Goal: Task Accomplishment & Management: Manage account settings

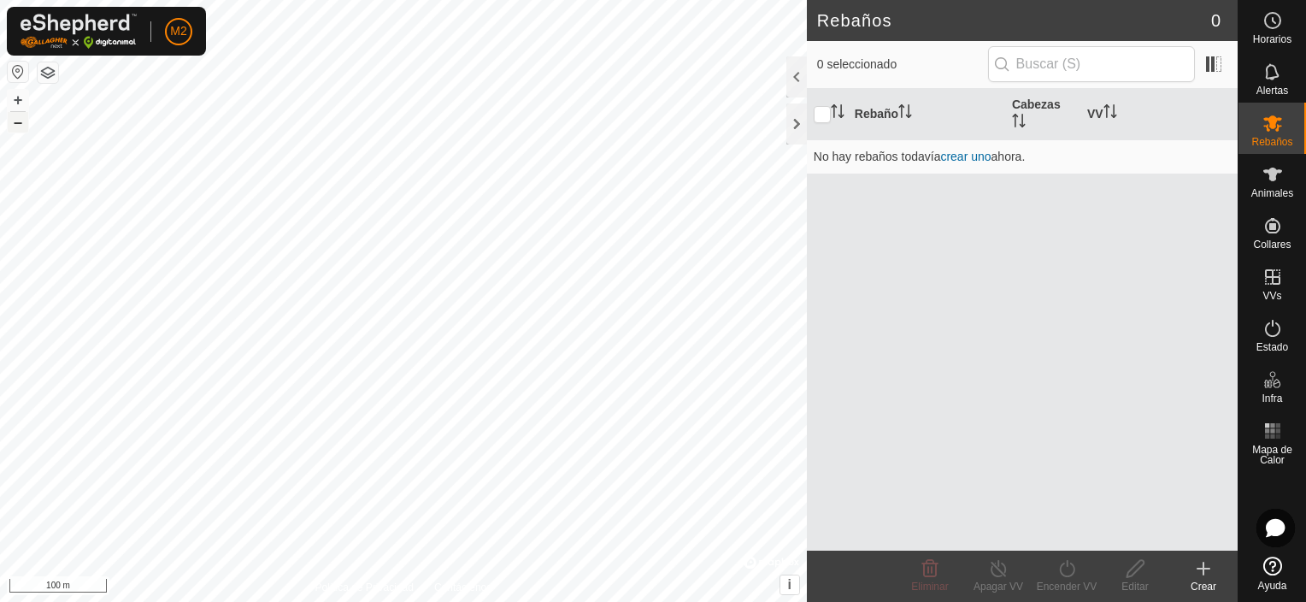
click at [12, 129] on button "–" at bounding box center [18, 122] width 21 height 21
click at [16, 130] on button "–" at bounding box center [18, 122] width 21 height 21
click at [41, 73] on button "button" at bounding box center [48, 72] width 21 height 21
click at [17, 96] on button "+" at bounding box center [18, 100] width 21 height 21
click at [17, 70] on button "button" at bounding box center [18, 72] width 21 height 21
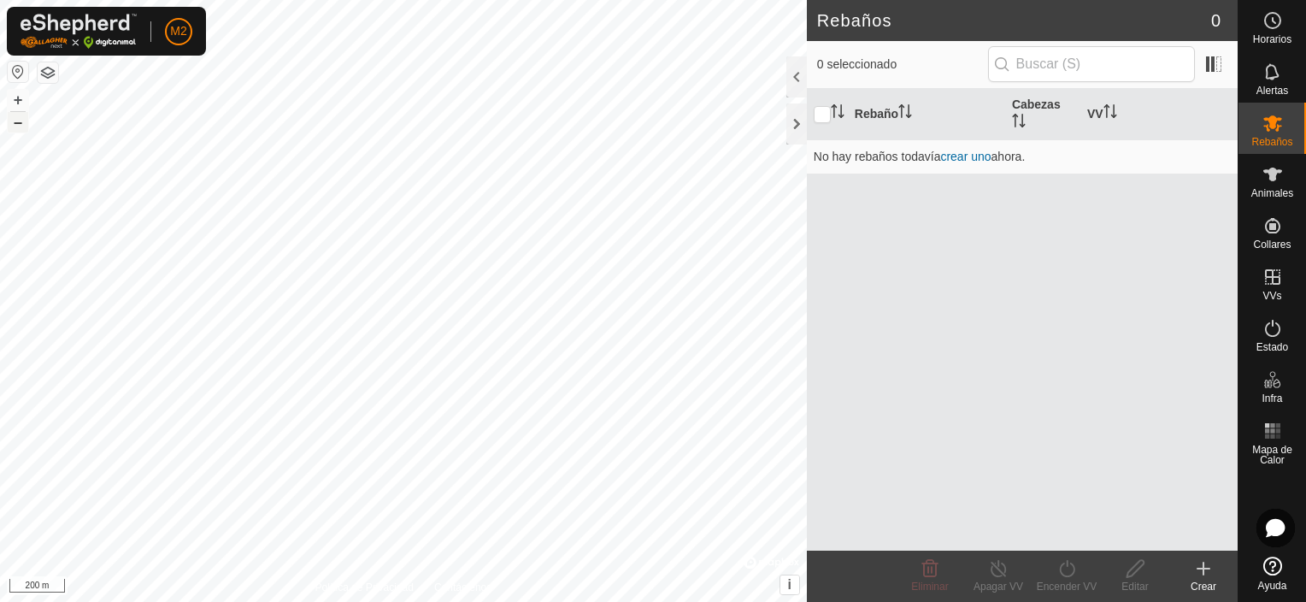
click at [16, 130] on button "–" at bounding box center [18, 122] width 21 height 21
click at [17, 72] on button "button" at bounding box center [18, 72] width 21 height 21
click at [1275, 189] on span "Animales" at bounding box center [1273, 193] width 42 height 10
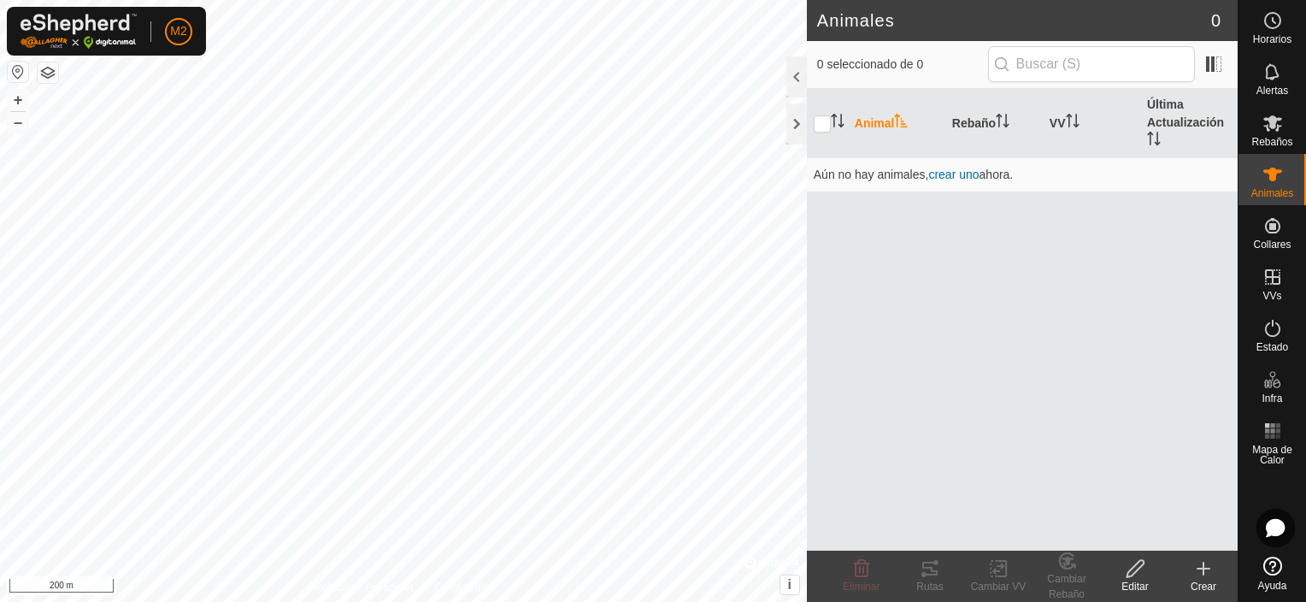
click at [1275, 189] on span "Animales" at bounding box center [1273, 193] width 42 height 10
click at [10, 72] on button "button" at bounding box center [18, 72] width 21 height 21
click at [15, 74] on button "button" at bounding box center [18, 72] width 21 height 21
click at [1143, 575] on icon at bounding box center [1135, 568] width 21 height 21
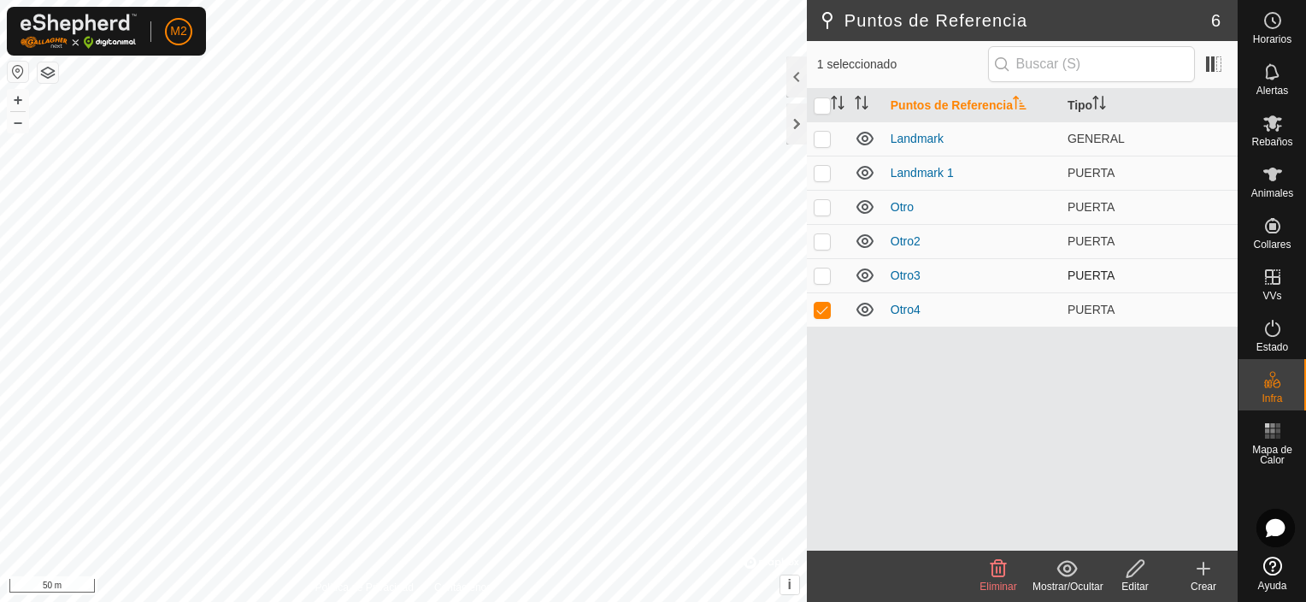
click at [817, 282] on td at bounding box center [827, 275] width 41 height 34
checkbox input "true"
click at [823, 247] on td at bounding box center [827, 241] width 41 height 34
checkbox input "true"
click at [816, 208] on p-checkbox at bounding box center [822, 207] width 17 height 14
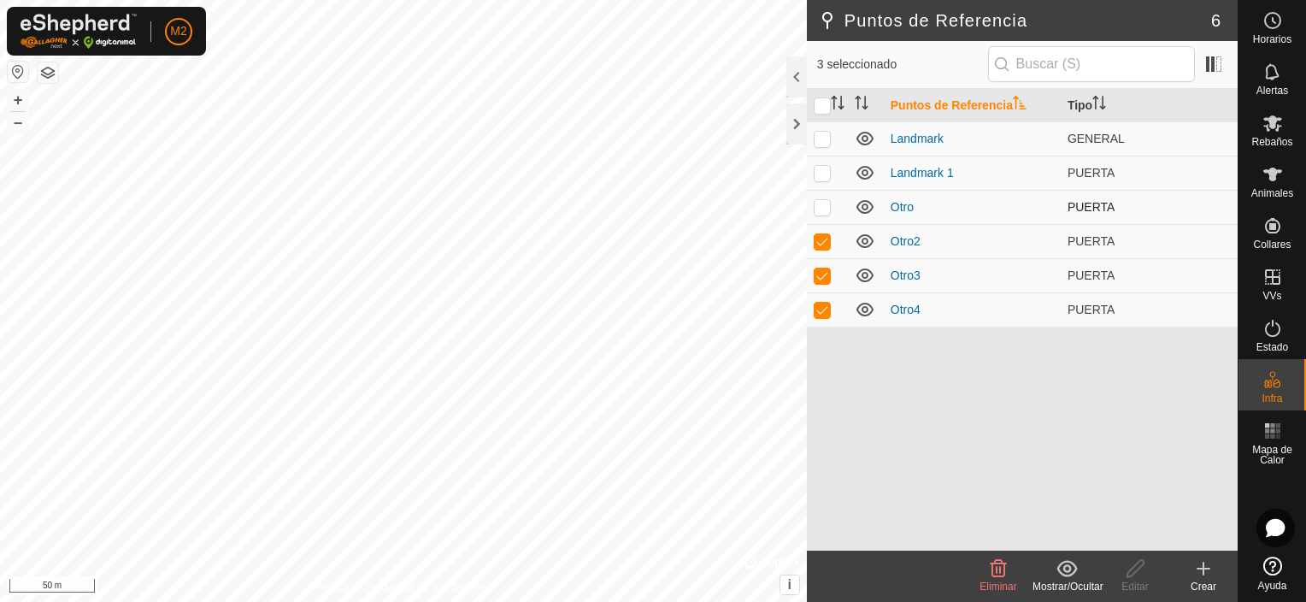
checkbox input "true"
click at [820, 168] on p-checkbox at bounding box center [822, 173] width 17 height 14
checkbox input "true"
click at [824, 138] on p-checkbox at bounding box center [822, 139] width 17 height 14
checkbox input "true"
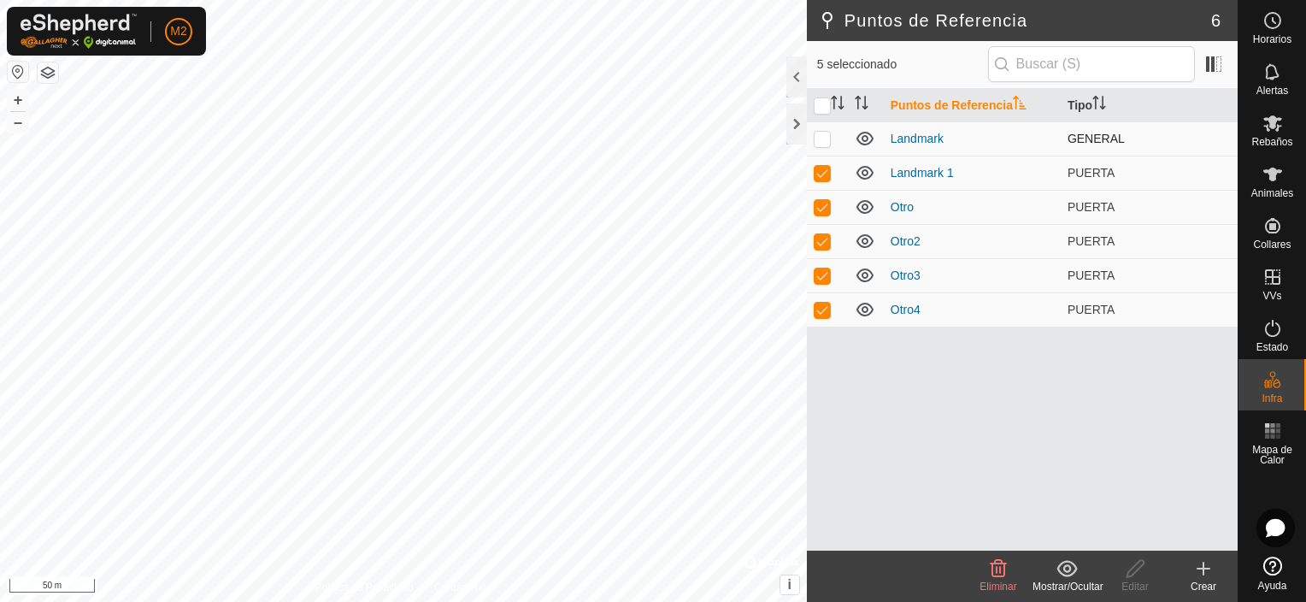
checkbox input "true"
click at [1009, 581] on span "Eliminar" at bounding box center [998, 586] width 37 height 12
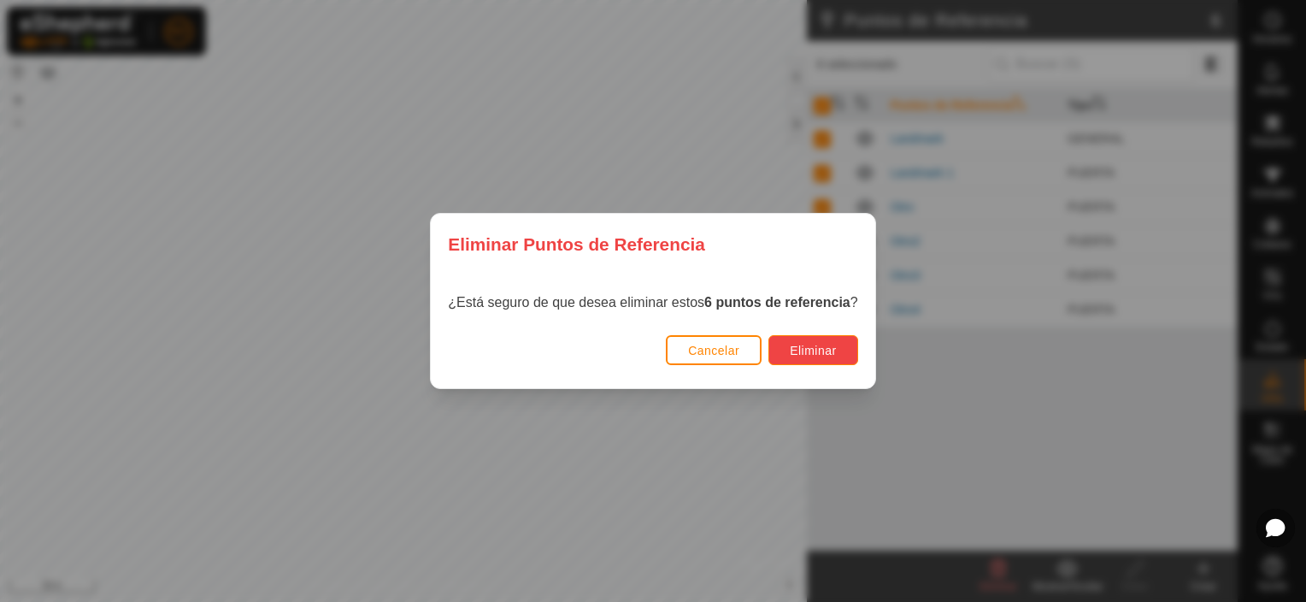
click at [791, 344] on span "Eliminar" at bounding box center [813, 351] width 47 height 14
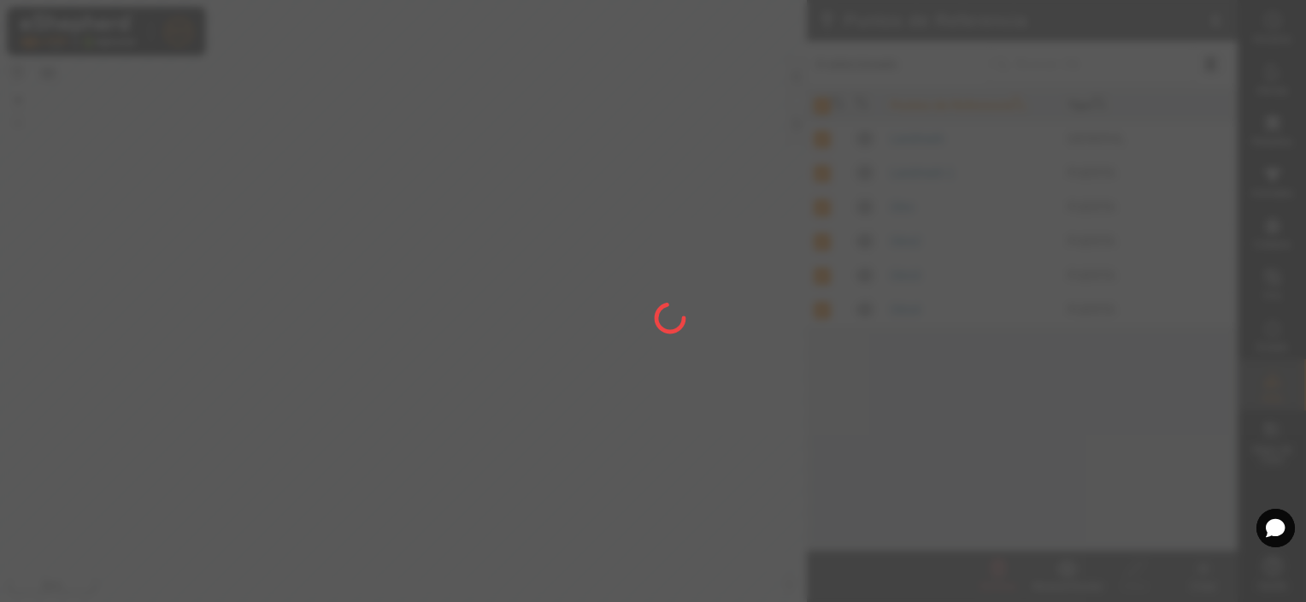
checkbox input "false"
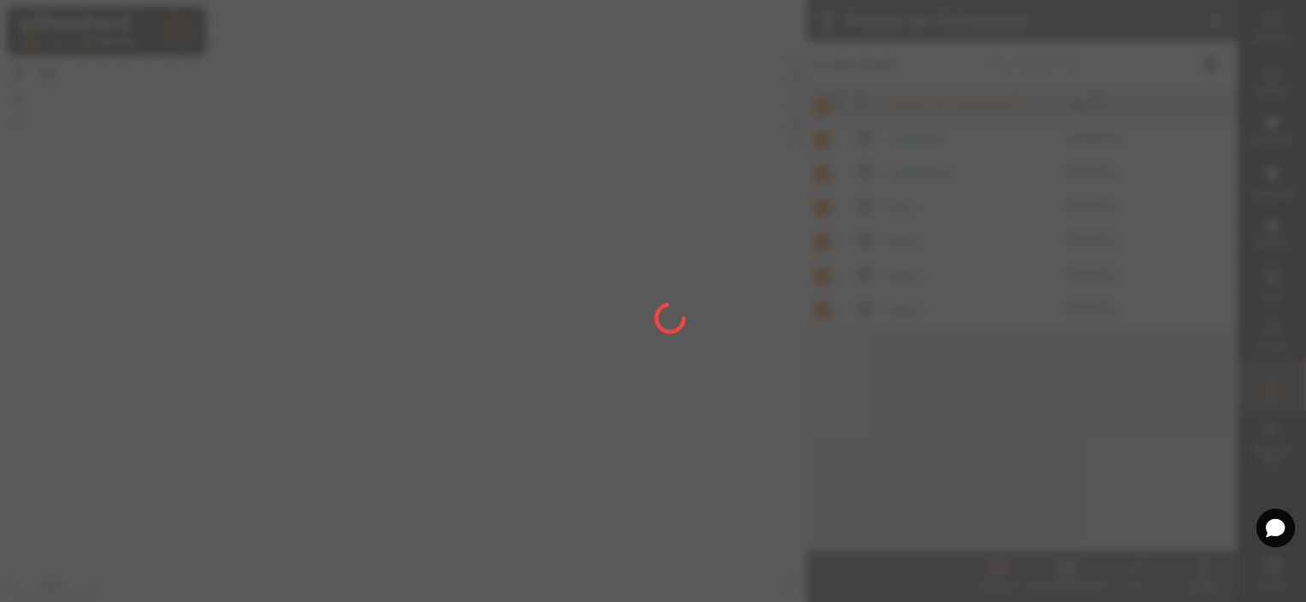
checkbox input "false"
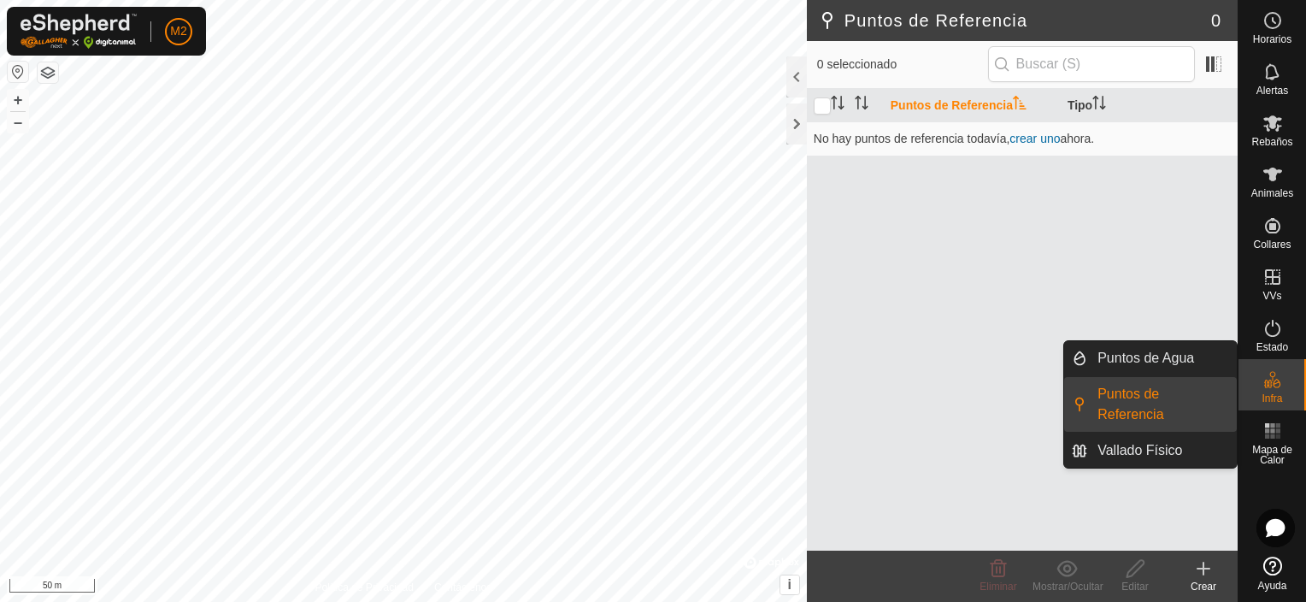
click at [1275, 386] on icon at bounding box center [1277, 383] width 8 height 9
click at [1175, 454] on link "Vallado Físico" at bounding box center [1162, 450] width 150 height 34
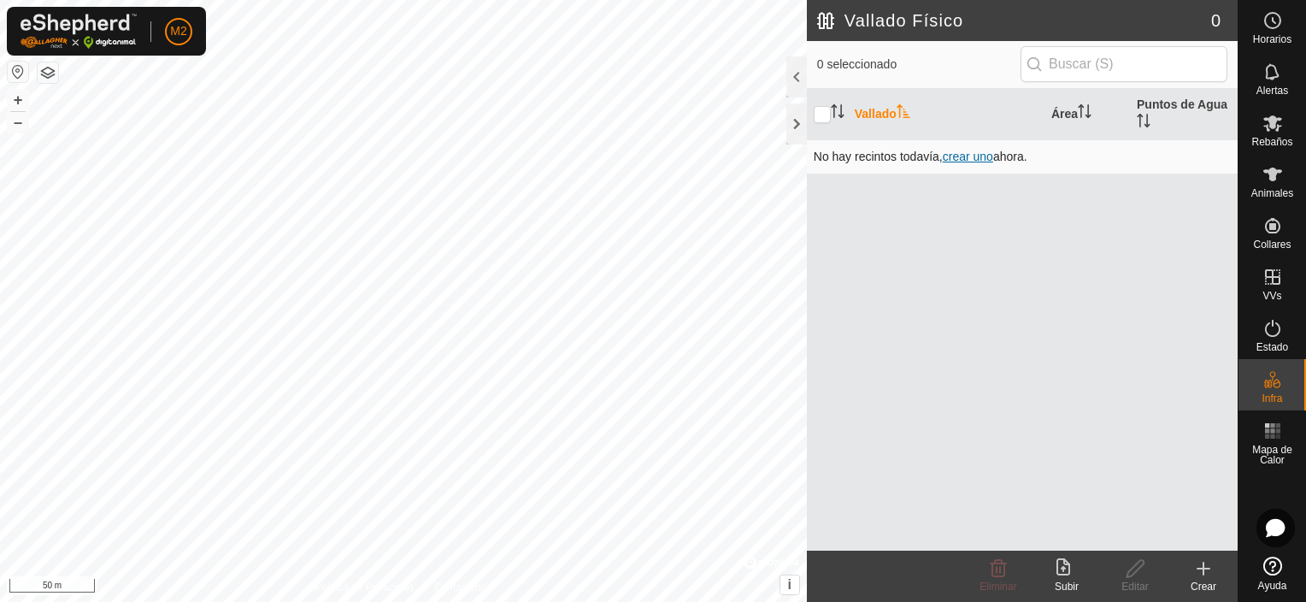
click at [976, 156] on span "crear uno" at bounding box center [968, 157] width 50 height 14
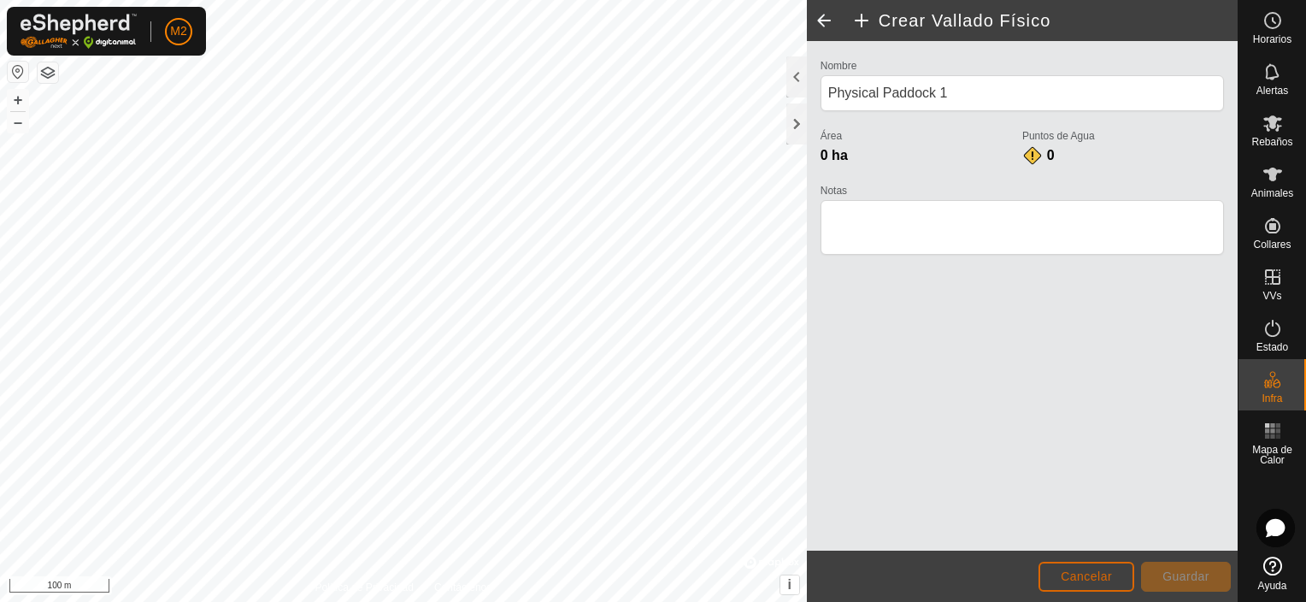
click at [1089, 571] on span "Cancelar" at bounding box center [1086, 576] width 51 height 14
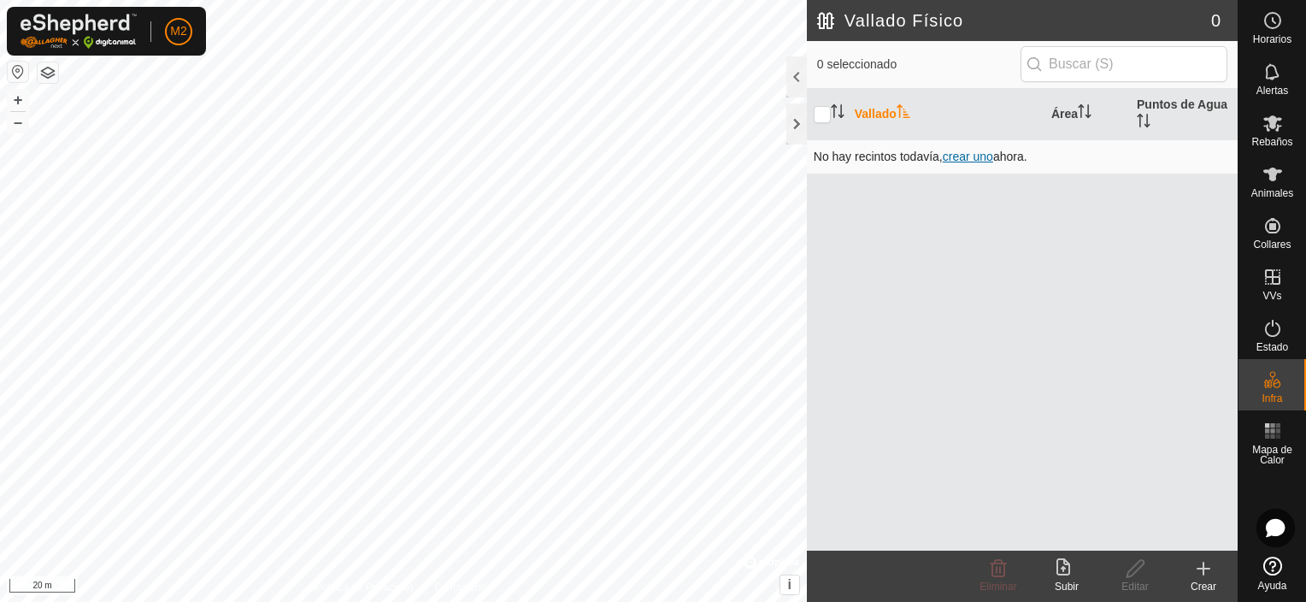
click at [968, 160] on span "crear uno" at bounding box center [968, 157] width 50 height 14
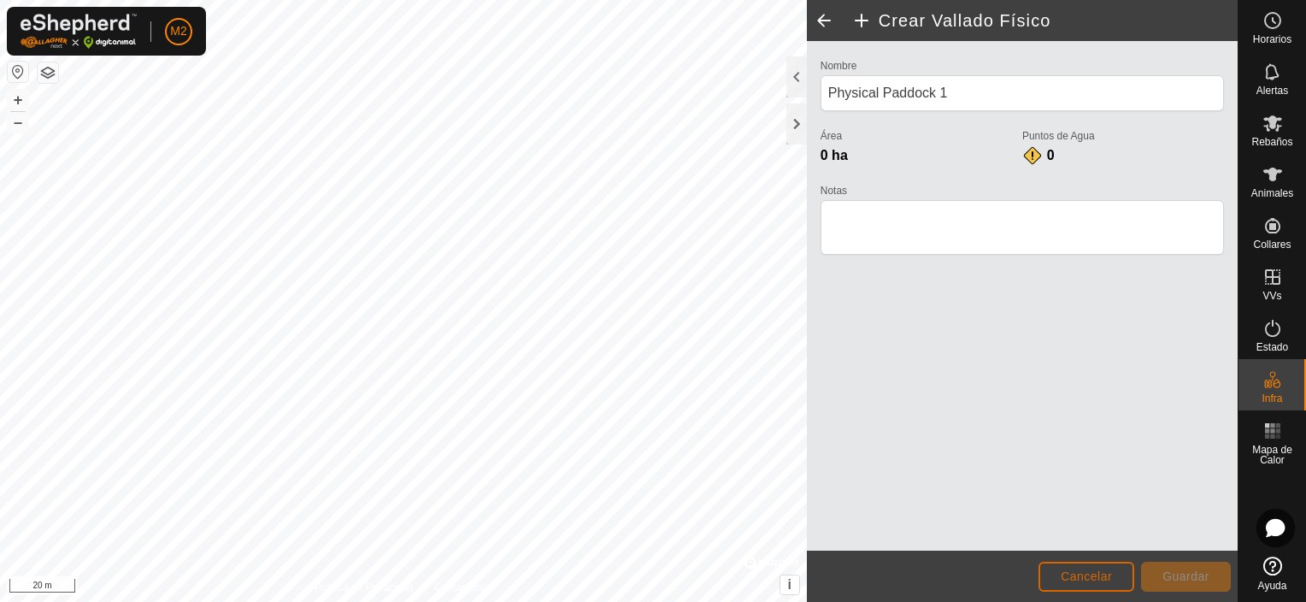
click at [1097, 575] on span "Cancelar" at bounding box center [1086, 576] width 51 height 14
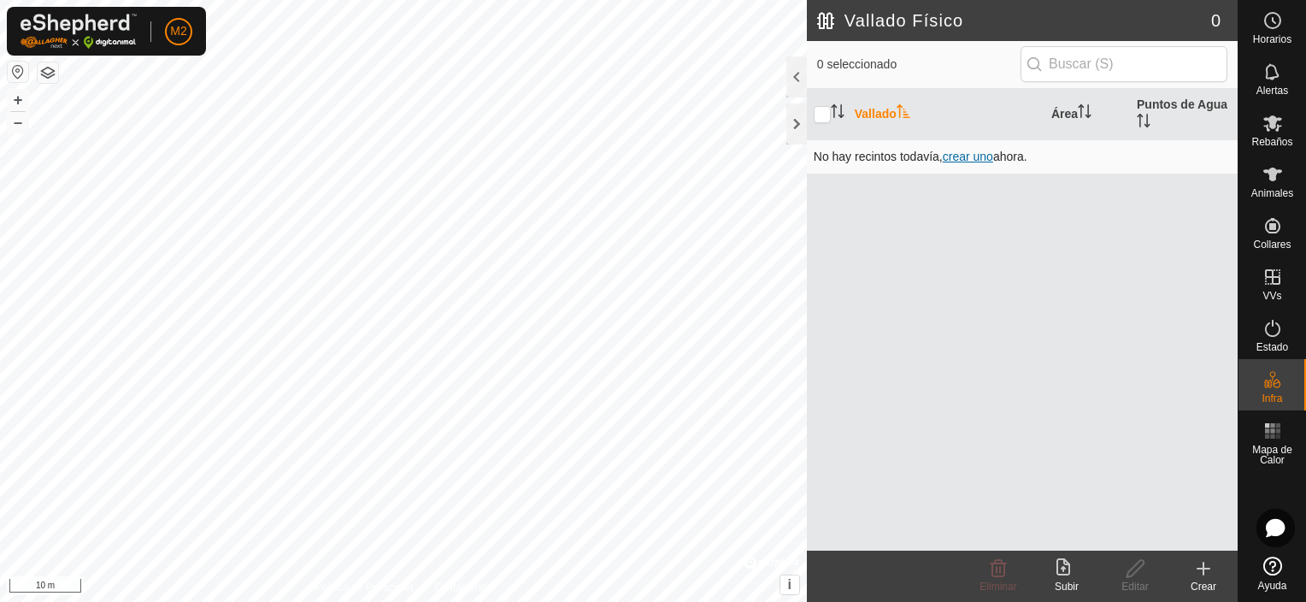
click at [960, 160] on span "crear uno" at bounding box center [968, 157] width 50 height 14
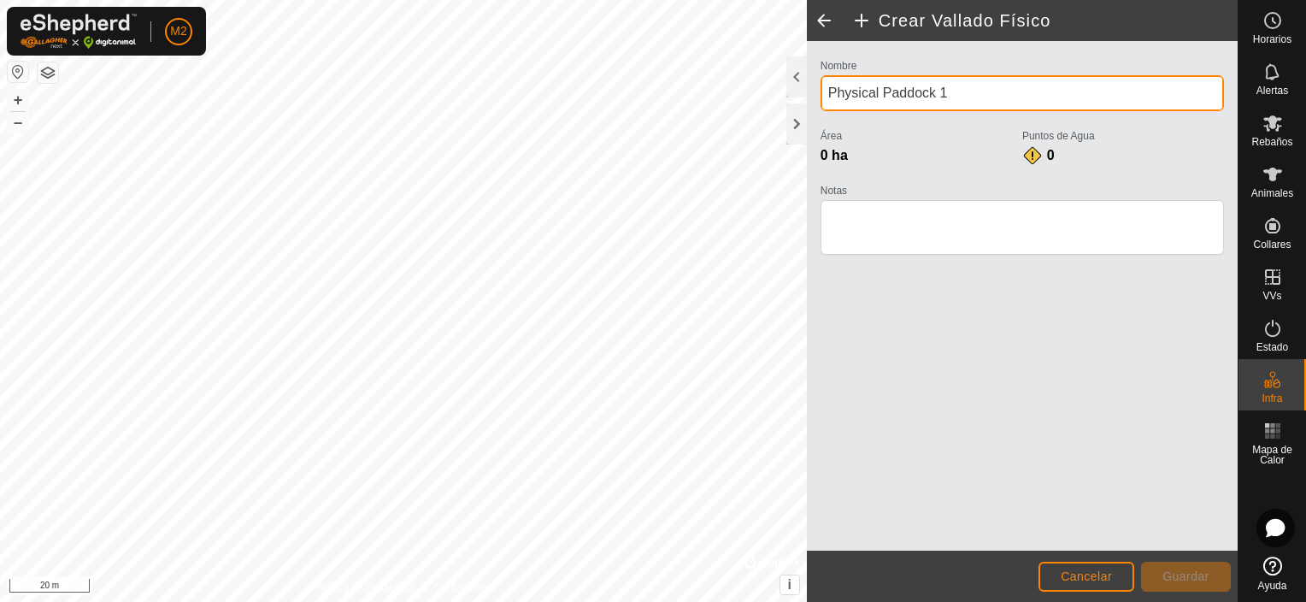
click at [966, 102] on input "Physical Paddock 1" at bounding box center [1023, 93] width 404 height 36
type input "P"
type input "[PERSON_NAME]"
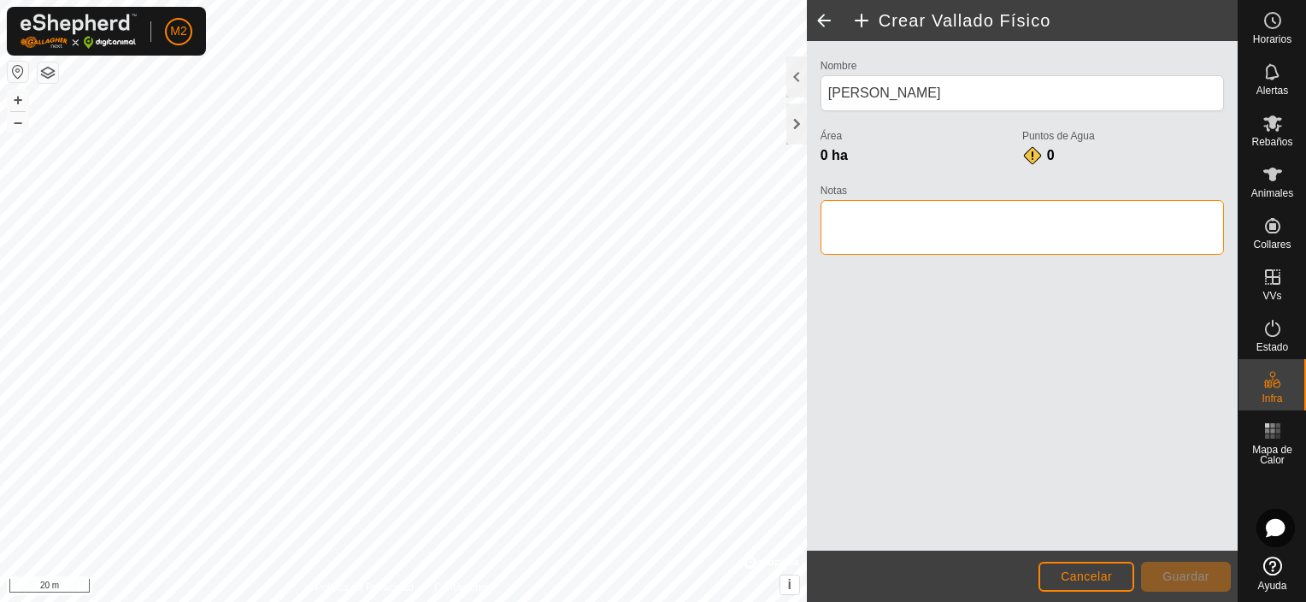
click at [981, 209] on textarea "Notas" at bounding box center [1023, 227] width 404 height 55
type textarea "d"
type textarea "[PERSON_NAME]"
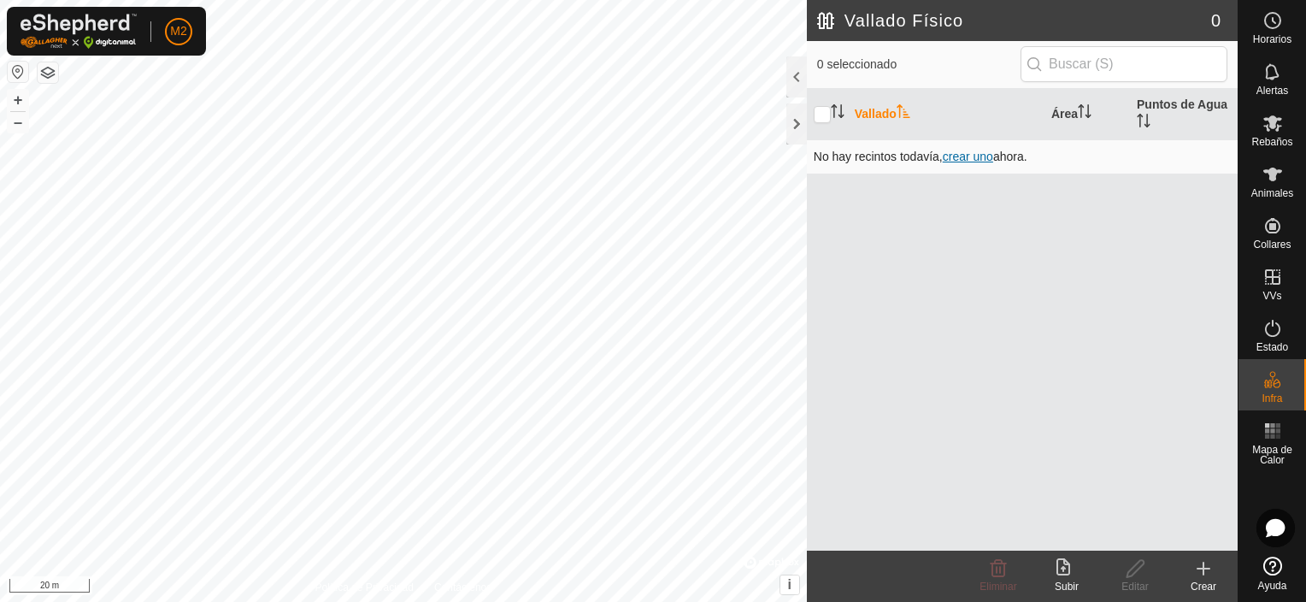
click at [964, 150] on span "crear uno" at bounding box center [968, 157] width 50 height 14
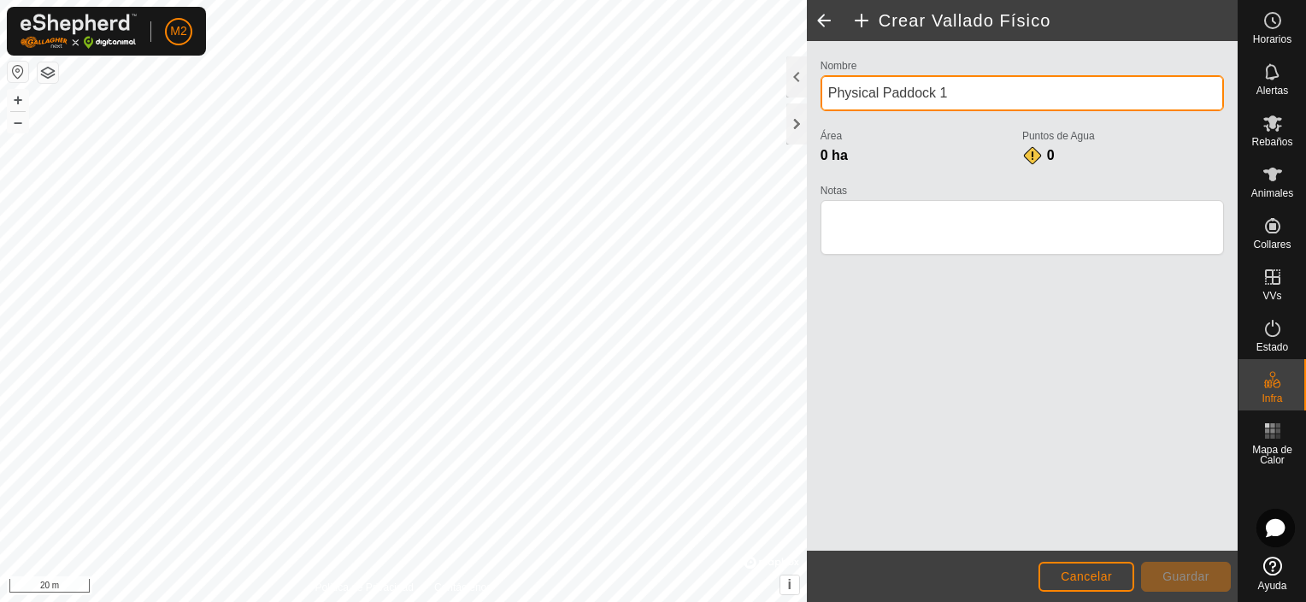
click at [955, 100] on input "Physical Paddock 1" at bounding box center [1023, 93] width 404 height 36
type input "P"
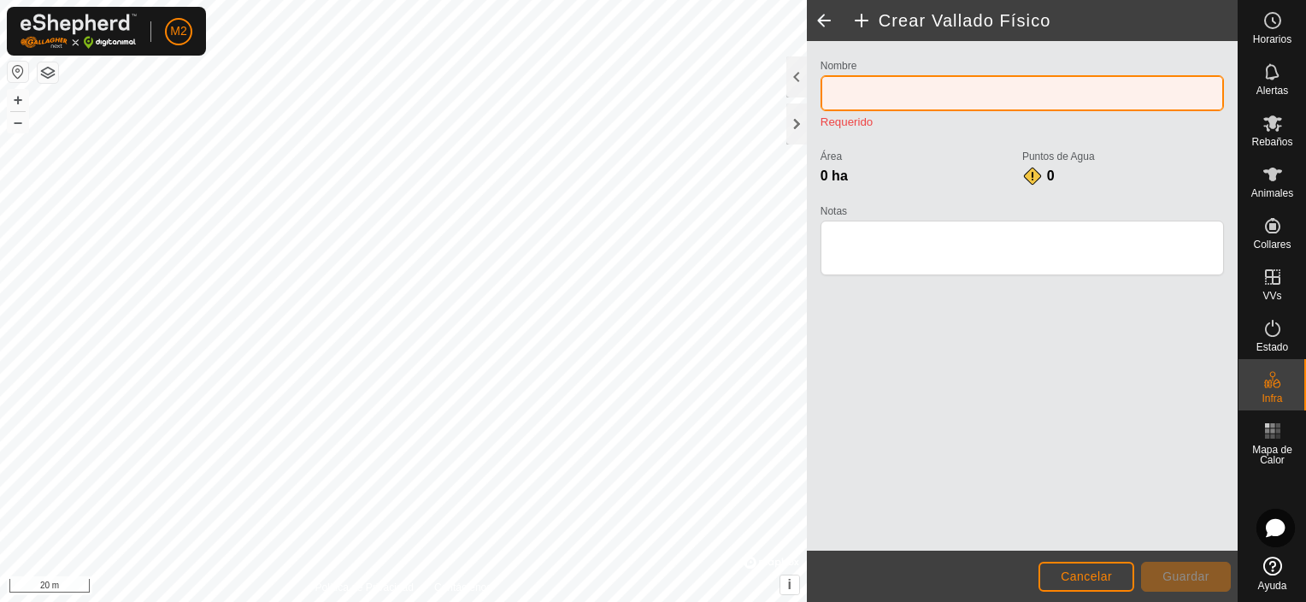
click at [1017, 100] on input "Nombre" at bounding box center [1023, 93] width 404 height 36
type input "[PERSON_NAME]"
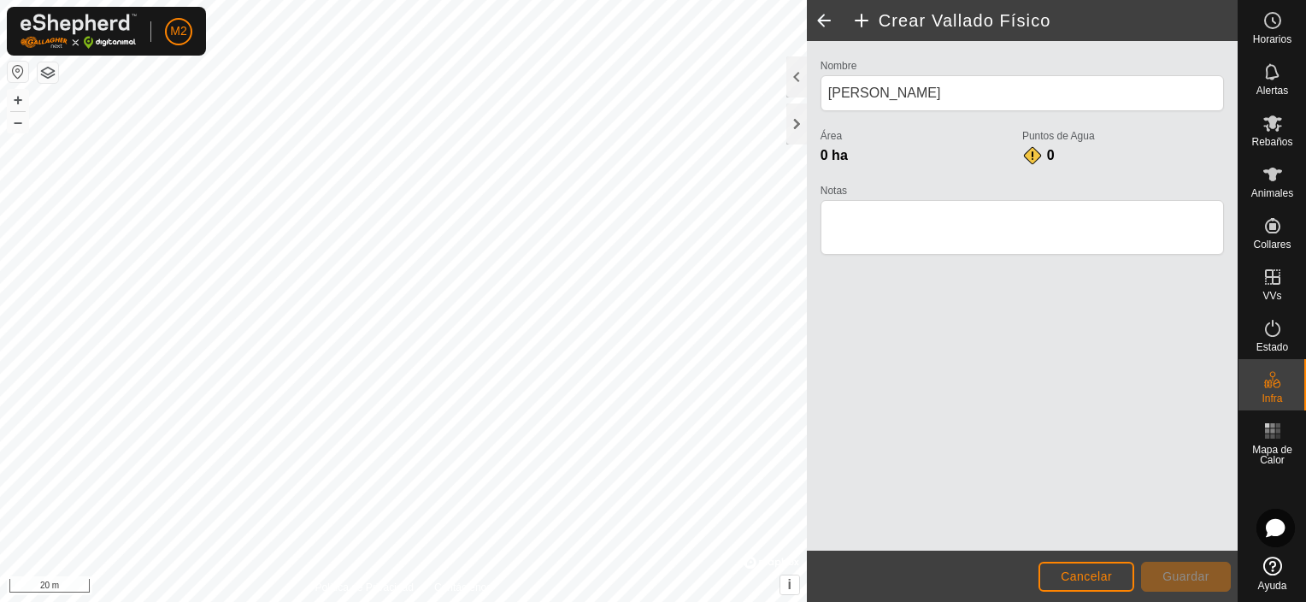
click at [825, 149] on span "0 ha" at bounding box center [834, 155] width 27 height 15
click at [821, 154] on span "0 ha" at bounding box center [834, 155] width 27 height 15
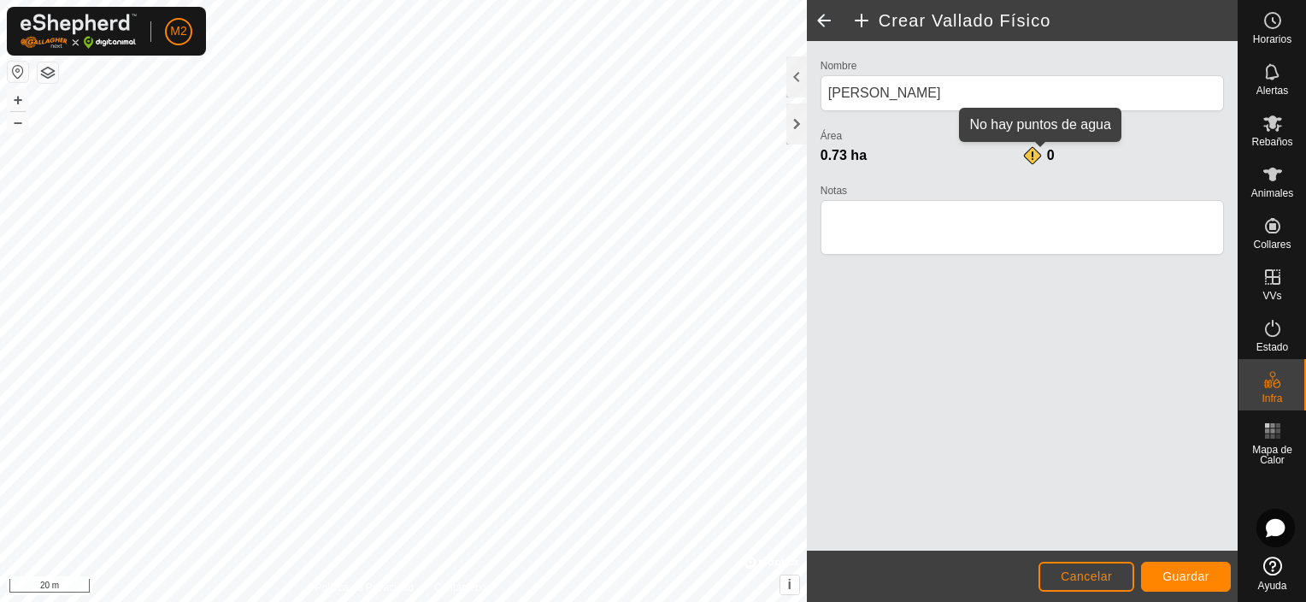
click at [1030, 157] on div "0" at bounding box center [1039, 155] width 34 height 21
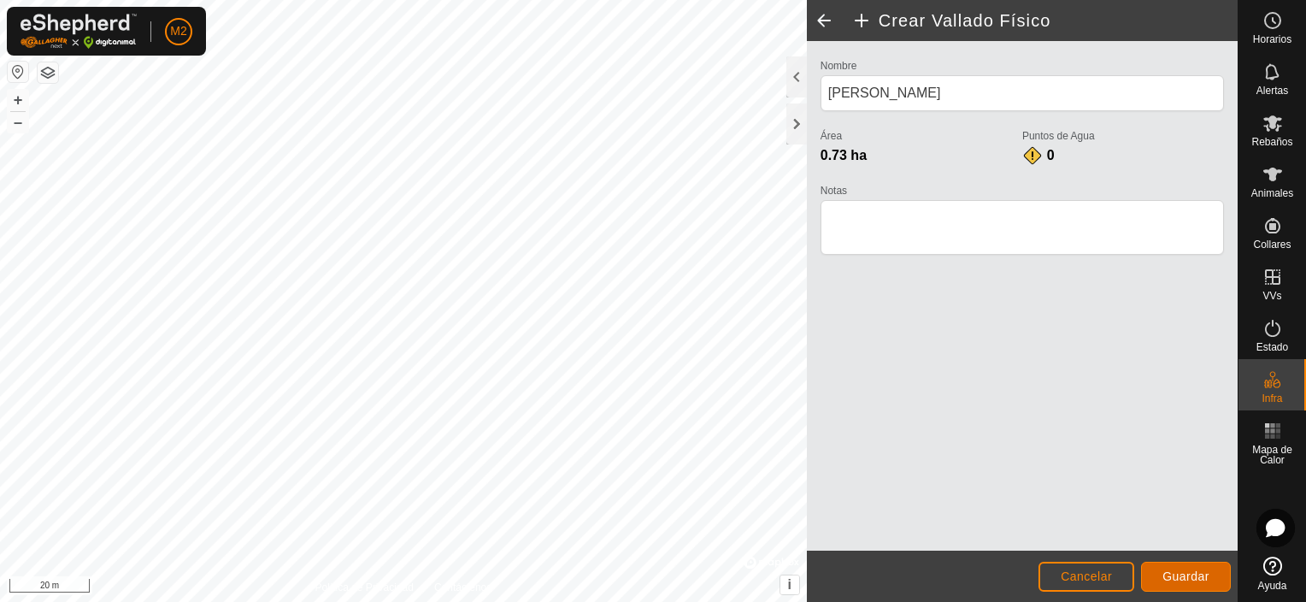
click at [1174, 571] on span "Guardar" at bounding box center [1186, 576] width 47 height 14
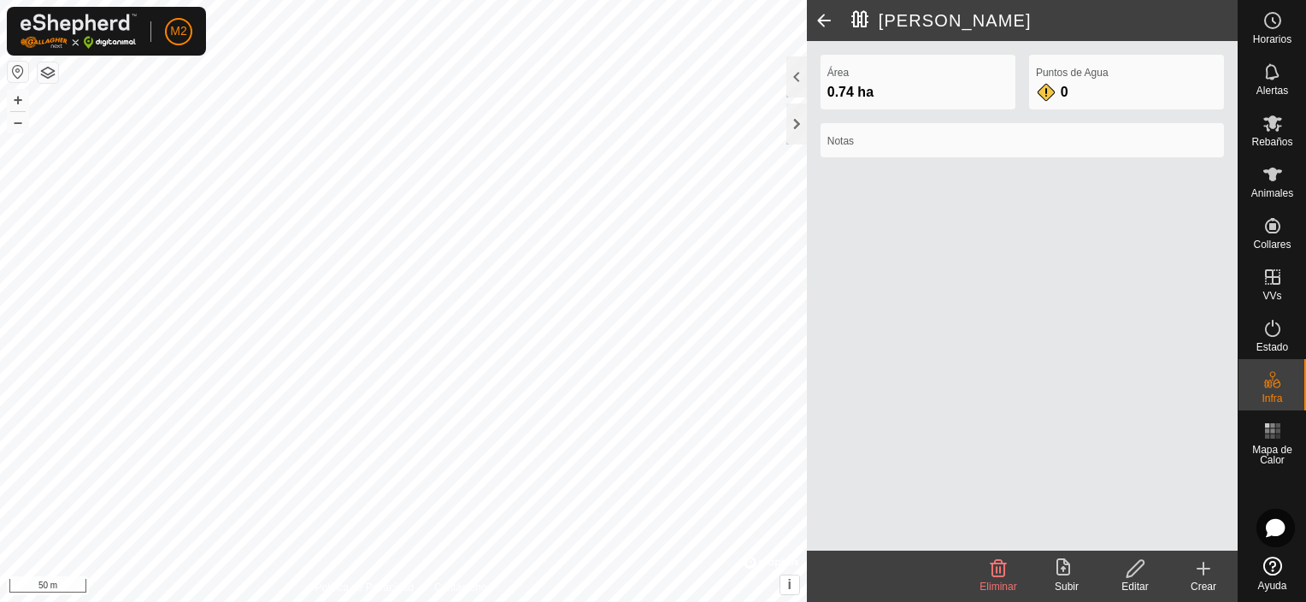
click at [875, 144] on label "Notas" at bounding box center [1023, 140] width 390 height 15
click at [1204, 569] on icon at bounding box center [1204, 569] width 12 height 0
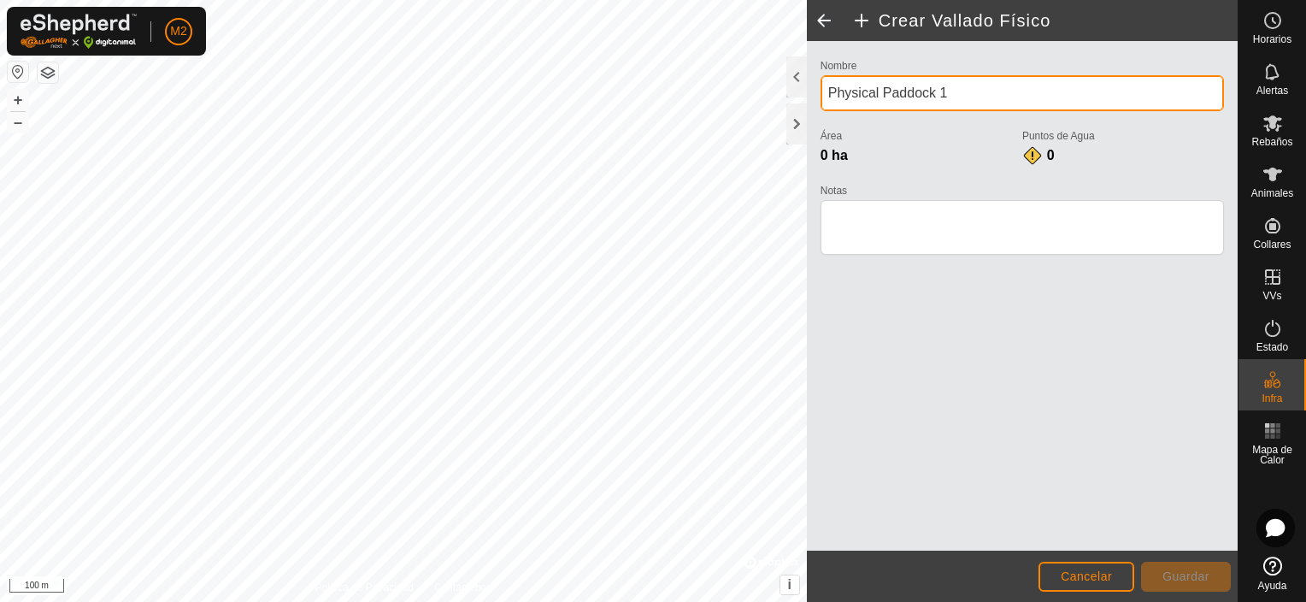
click at [964, 90] on input "Physical Paddock 1" at bounding box center [1023, 93] width 404 height 36
type input "P"
type input "La Madarra"
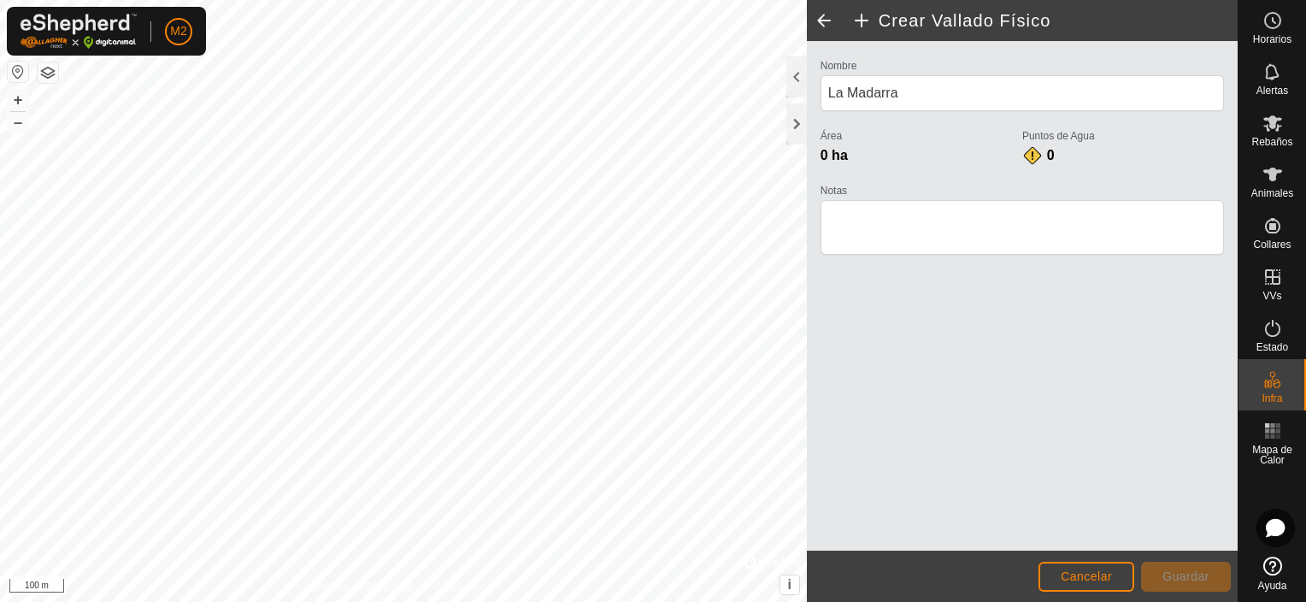
click at [963, 315] on div "Nombre La Madarra Área 0 ha Puntos de Agua 0 Notas" at bounding box center [1022, 296] width 431 height 510
click at [1077, 575] on span "Cancelar" at bounding box center [1086, 576] width 51 height 14
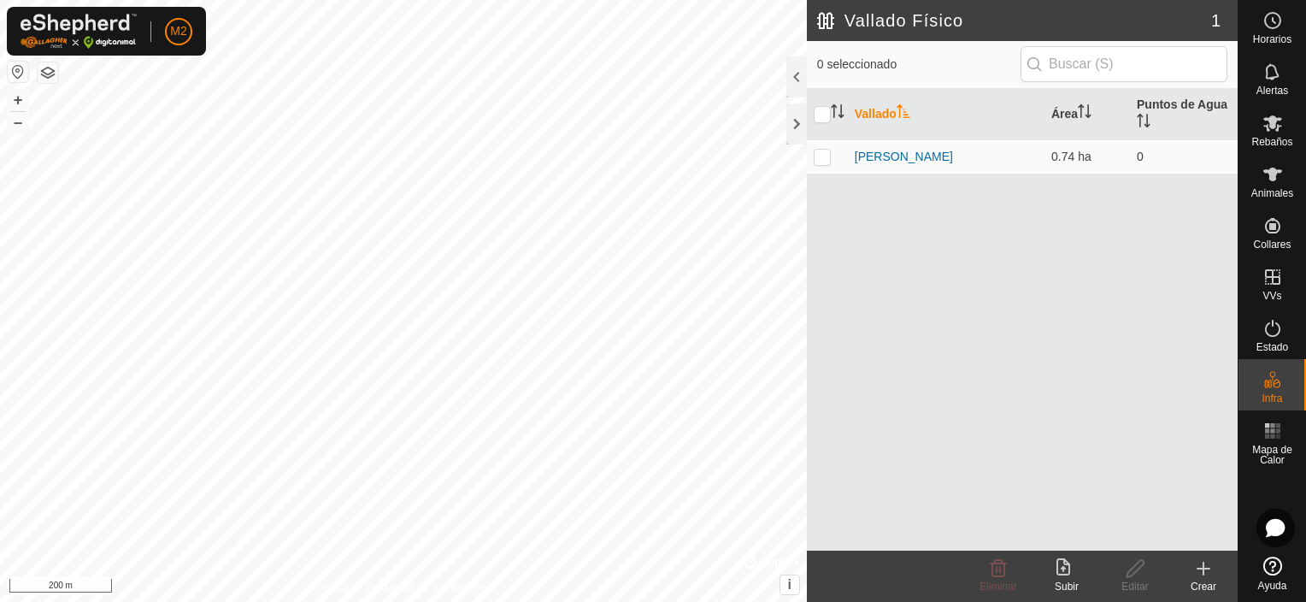
click at [1209, 576] on icon at bounding box center [1203, 568] width 21 height 21
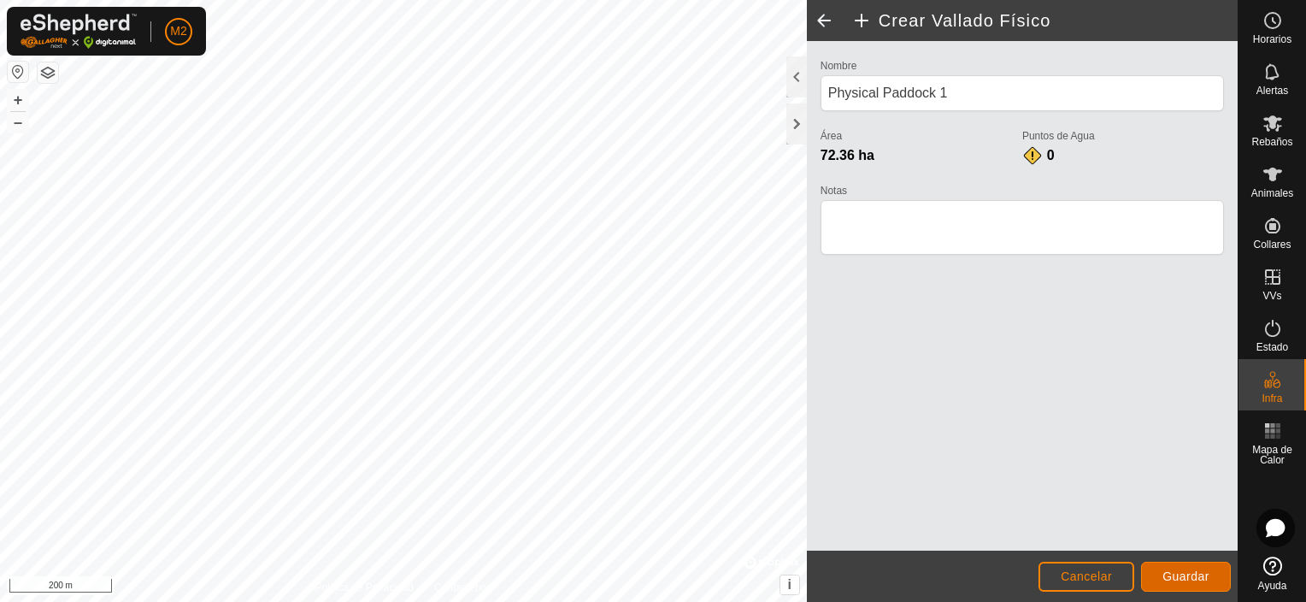
click at [1181, 575] on span "Guardar" at bounding box center [1186, 576] width 47 height 14
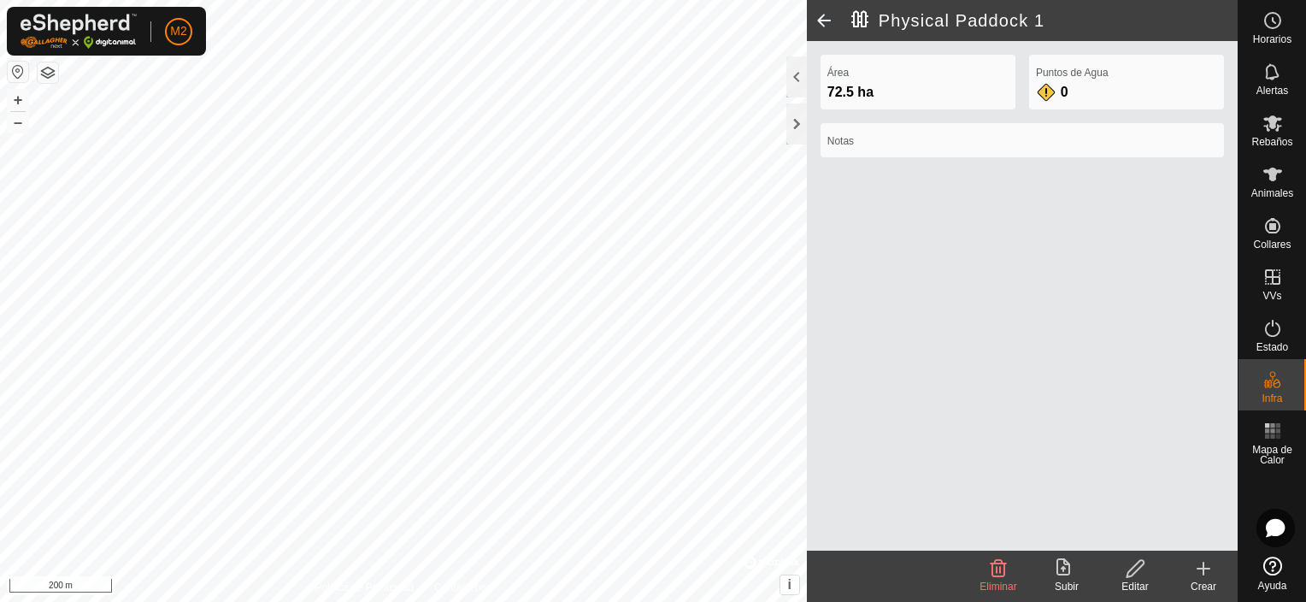
click at [1135, 567] on icon at bounding box center [1135, 568] width 21 height 21
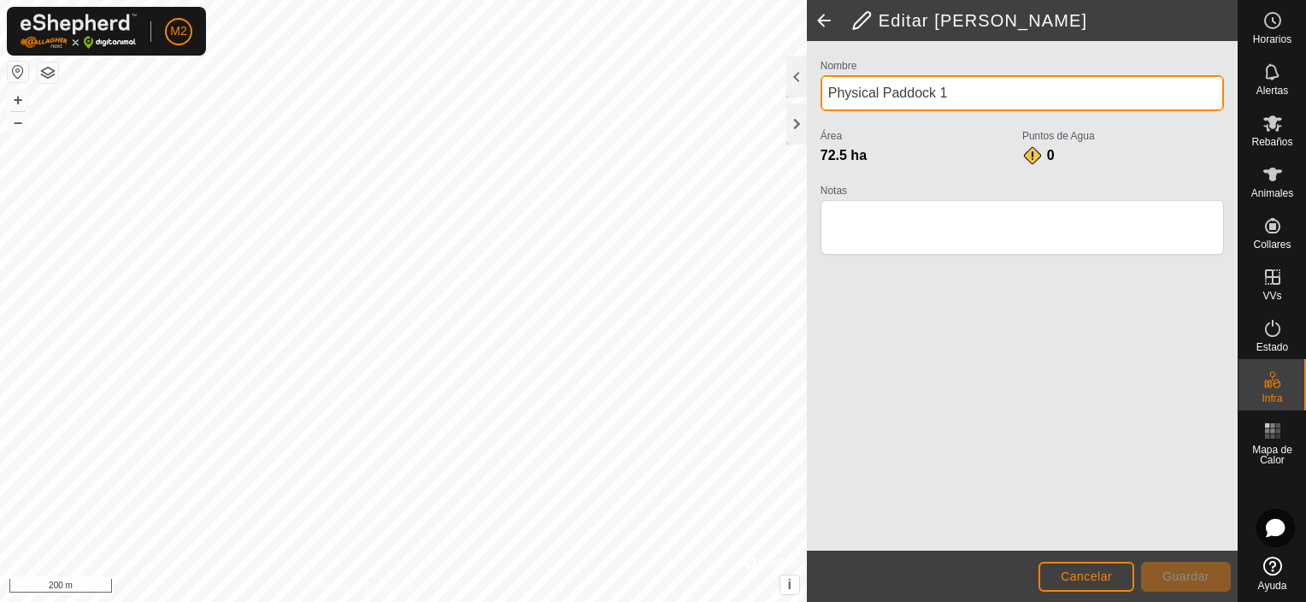
click at [1015, 96] on input "Physical Paddock 1" at bounding box center [1023, 93] width 404 height 36
type input "P"
type input "La Madarra"
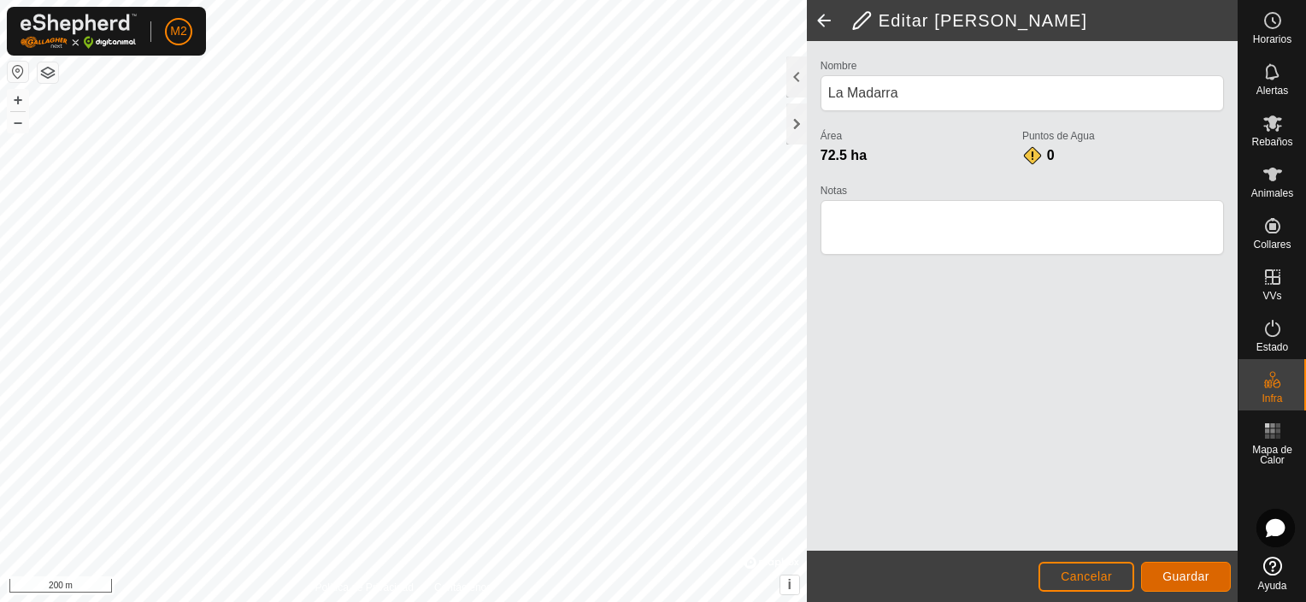
click at [1176, 576] on span "Guardar" at bounding box center [1186, 576] width 47 height 14
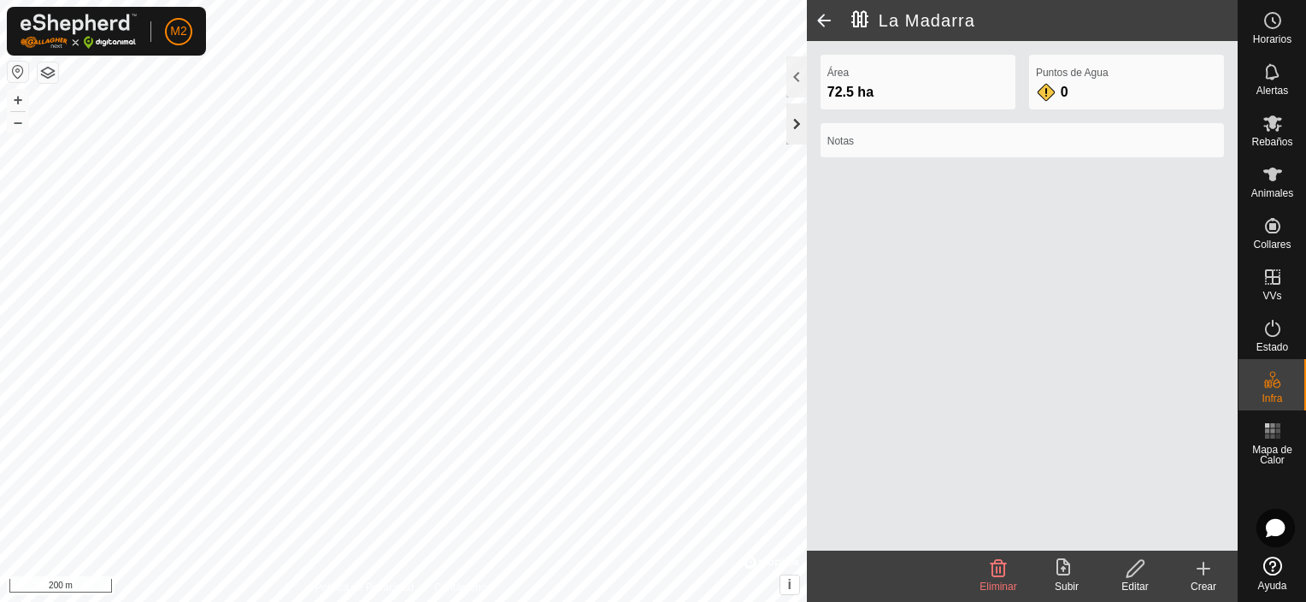
click at [796, 127] on div at bounding box center [797, 123] width 21 height 41
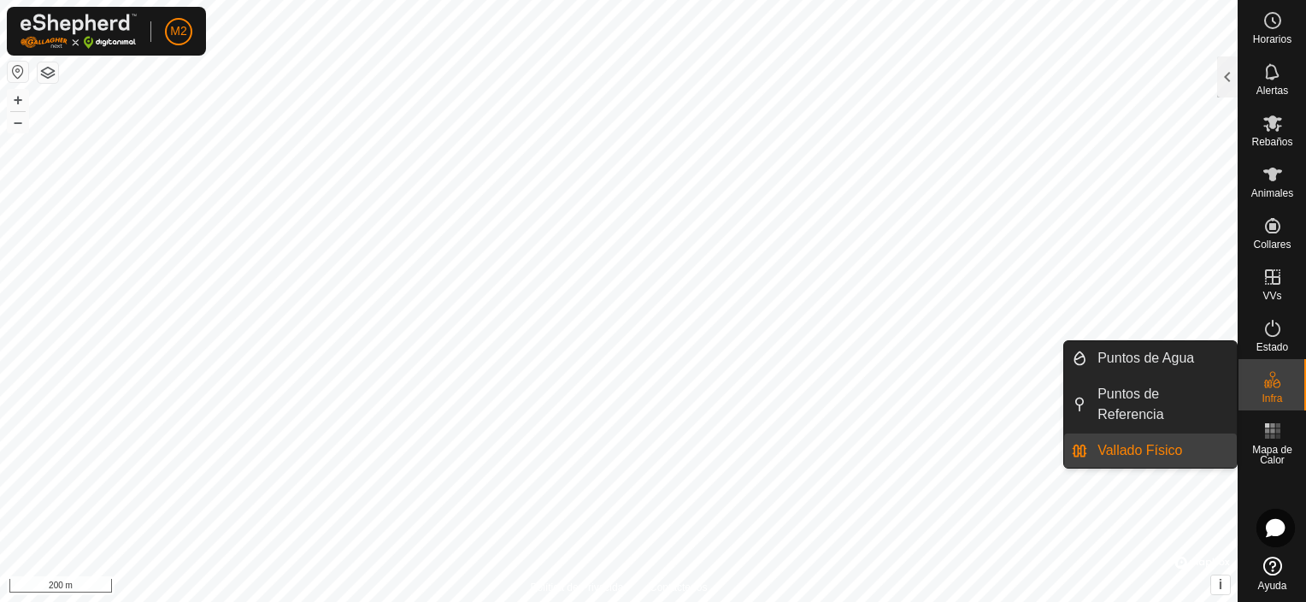
click at [1274, 386] on icon at bounding box center [1277, 383] width 8 height 9
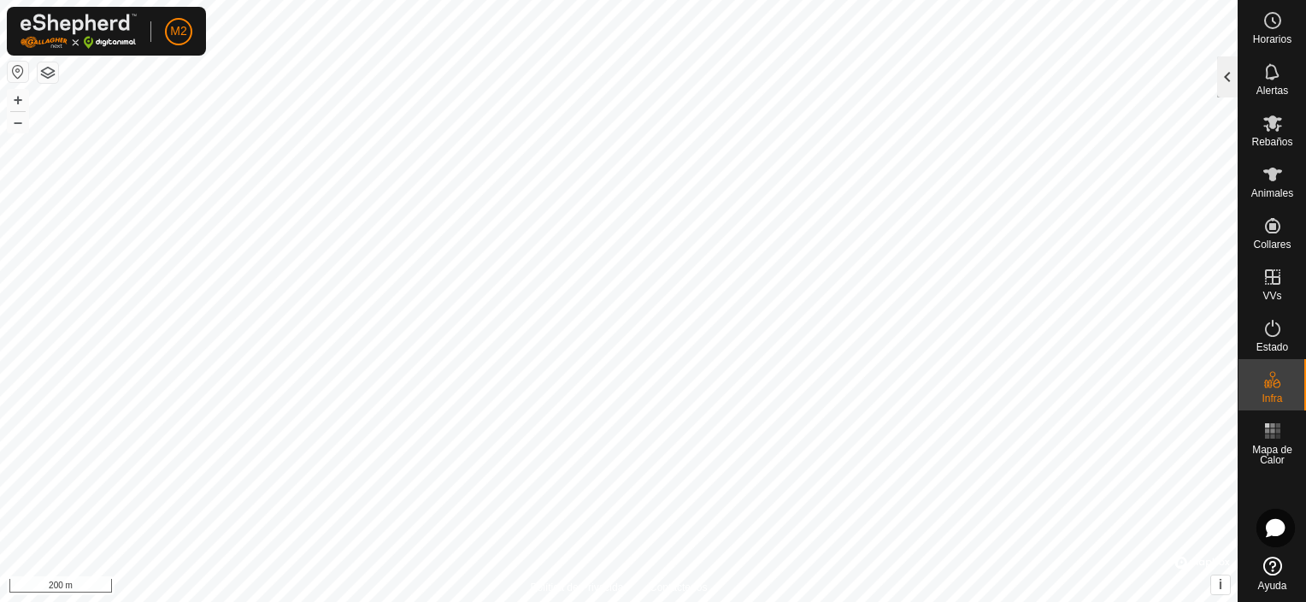
click at [1223, 83] on div at bounding box center [1227, 76] width 21 height 41
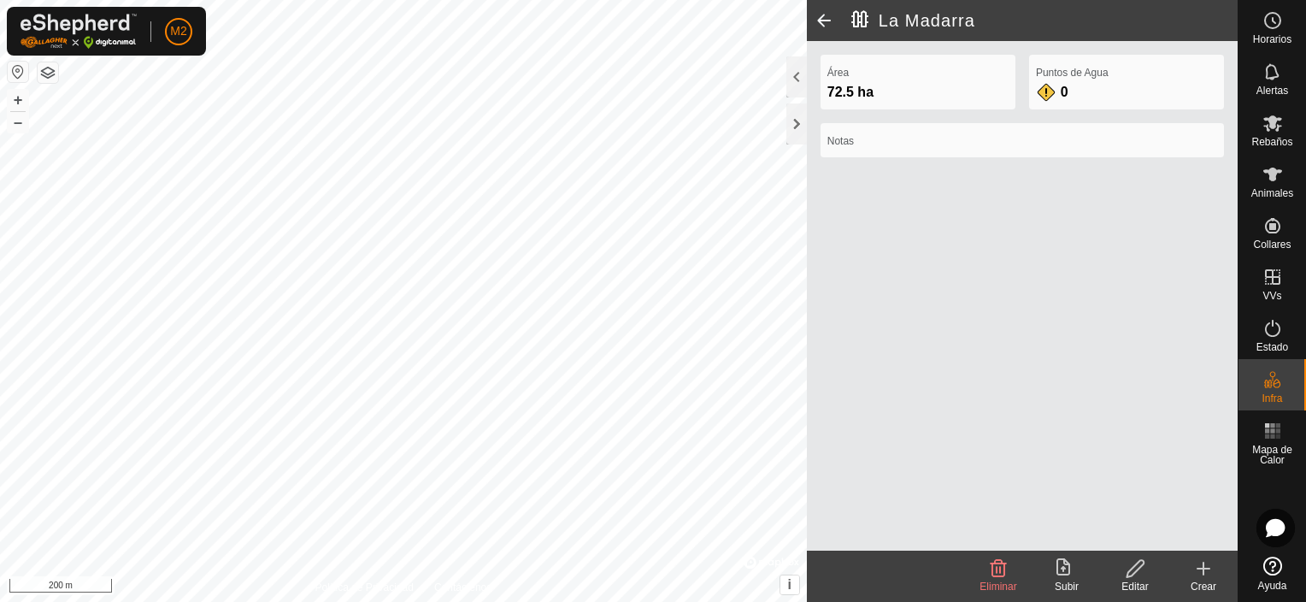
click at [1134, 581] on div "Editar" at bounding box center [1135, 586] width 68 height 15
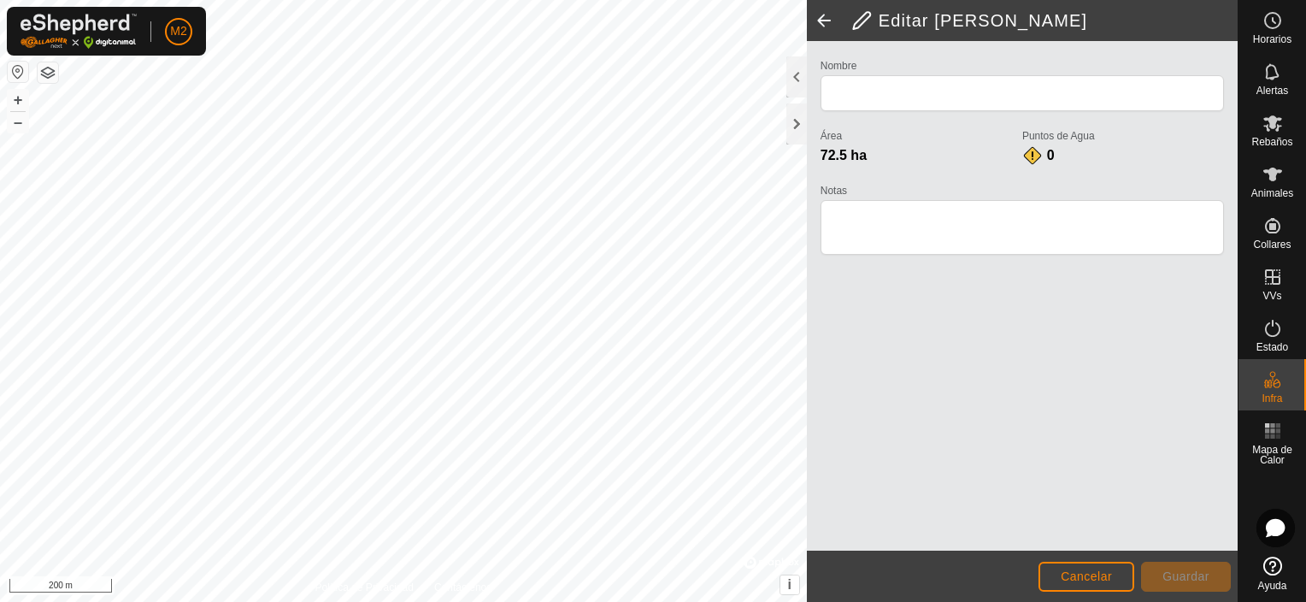
type input "La Madarra"
click at [1095, 575] on span "Cancelar" at bounding box center [1086, 576] width 51 height 14
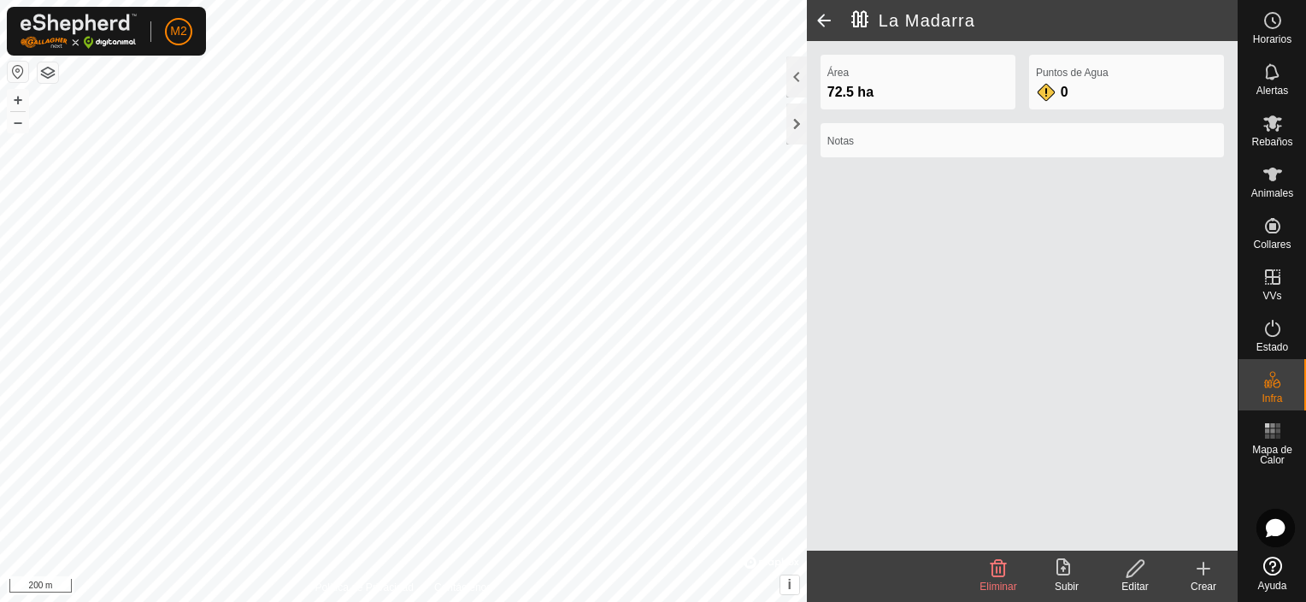
click at [1123, 585] on div "Editar" at bounding box center [1135, 586] width 68 height 15
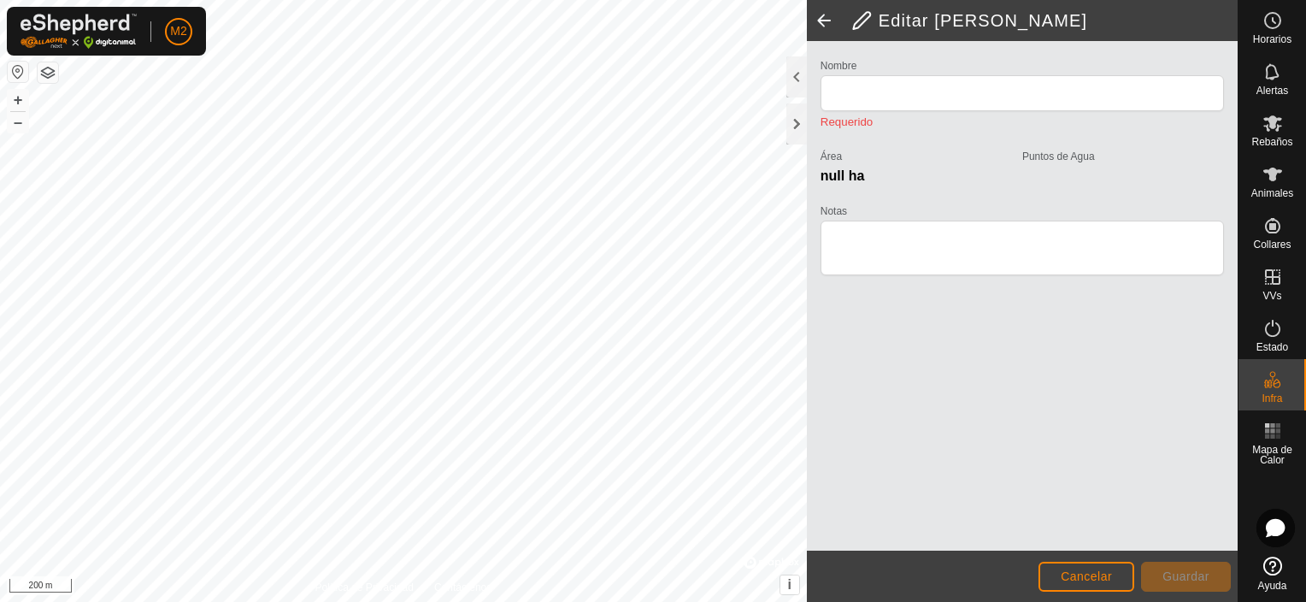
type input "La Madarra"
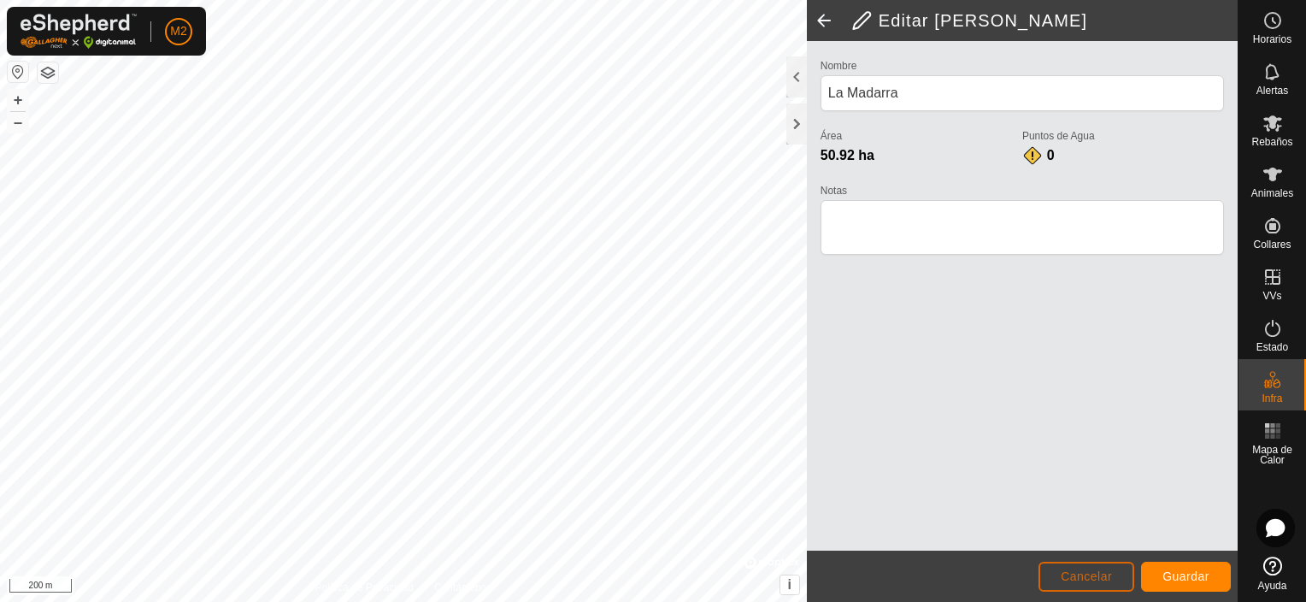
click at [1084, 580] on span "Cancelar" at bounding box center [1086, 576] width 51 height 14
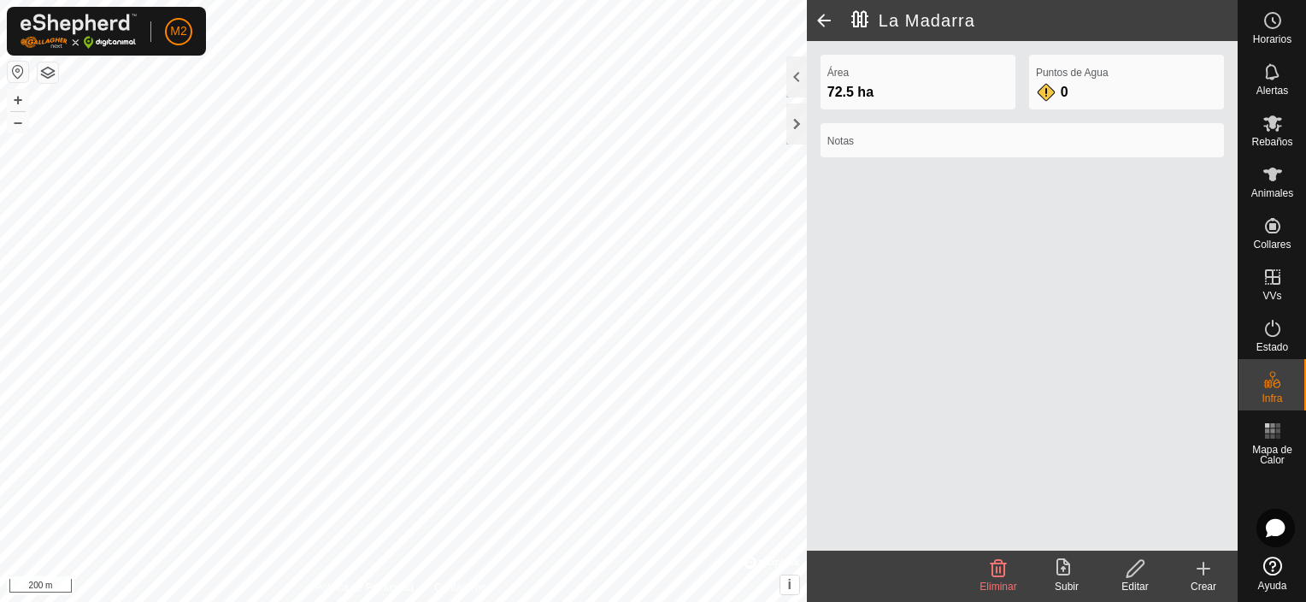
click at [1067, 569] on icon at bounding box center [1067, 568] width 21 height 21
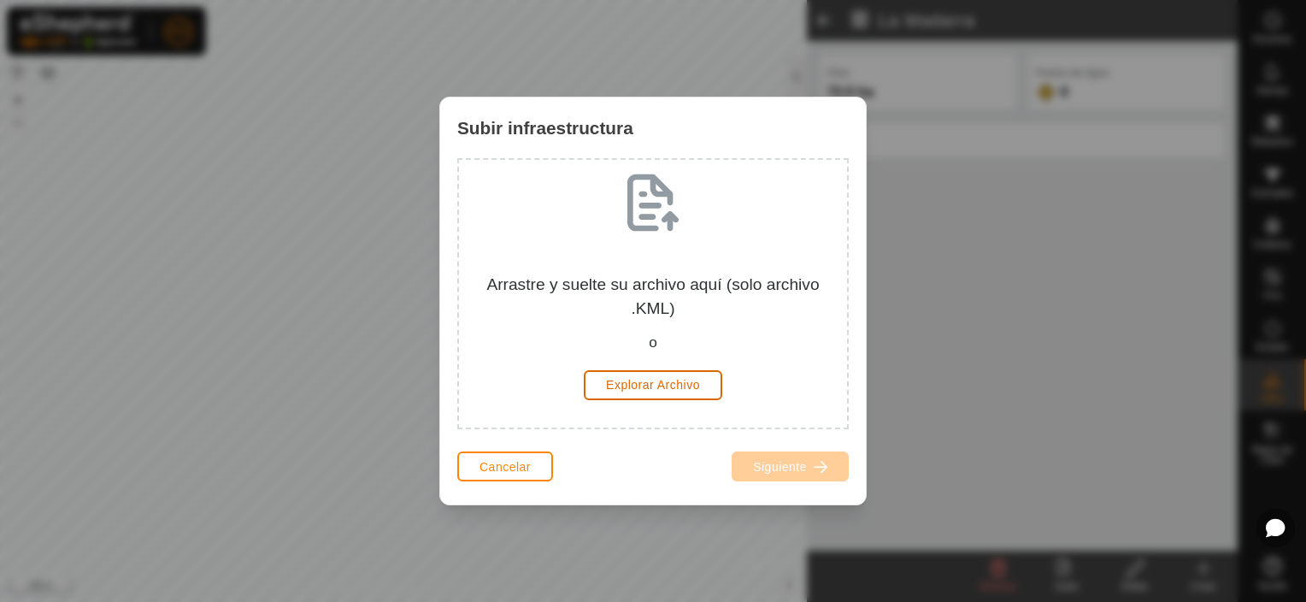
click at [663, 378] on span "Explorar Archivo" at bounding box center [653, 385] width 94 height 14
click at [498, 466] on span "Cancelar" at bounding box center [505, 467] width 51 height 14
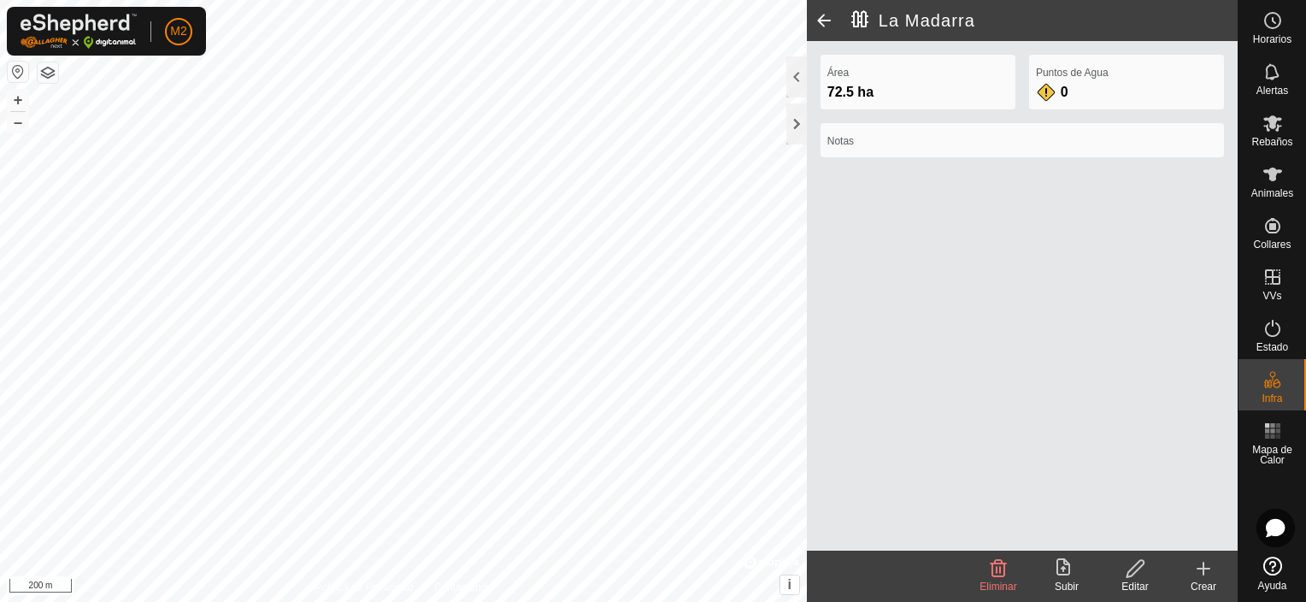
click at [998, 581] on span "Eliminar" at bounding box center [998, 586] width 37 height 12
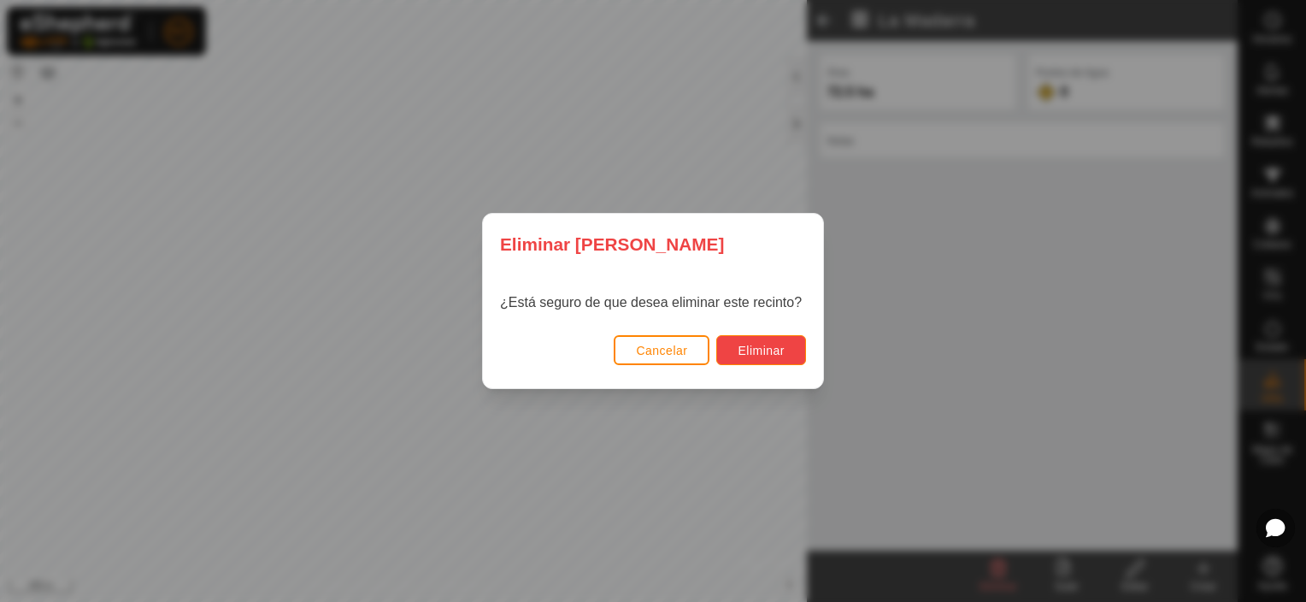
click at [777, 352] on span "Eliminar" at bounding box center [761, 351] width 47 height 14
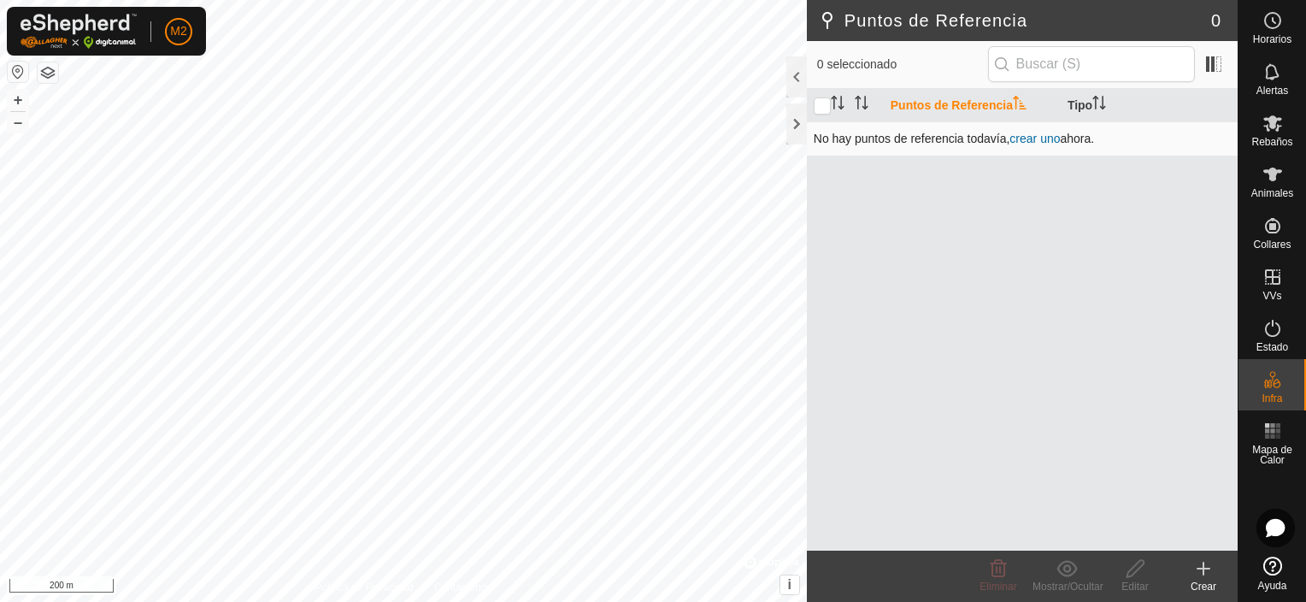
click at [1028, 142] on link "crear uno" at bounding box center [1035, 139] width 50 height 14
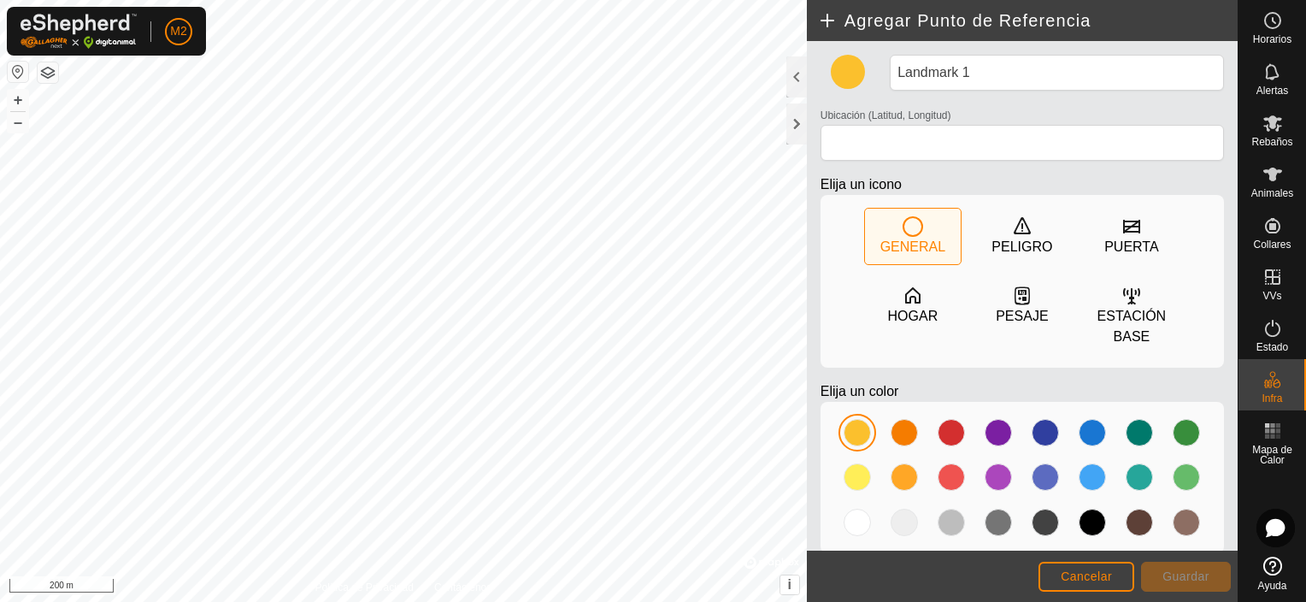
click at [1265, 24] on circle at bounding box center [1272, 20] width 15 height 15
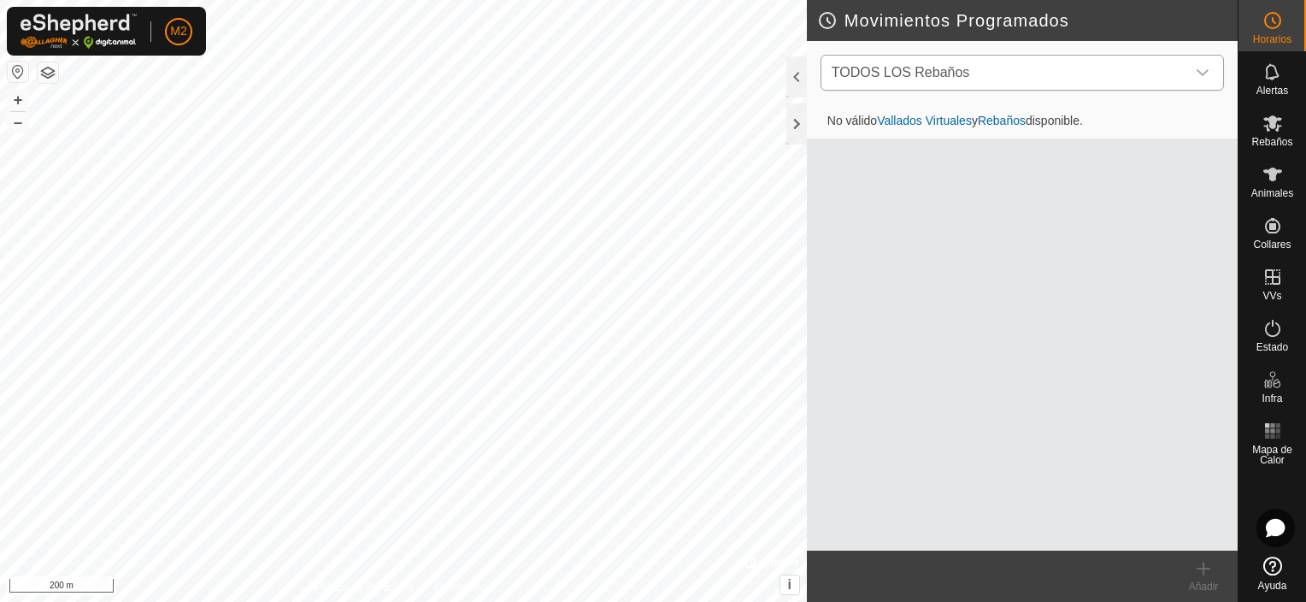
click at [1182, 78] on span "TODOS LOS Rebaños" at bounding box center [1005, 73] width 361 height 34
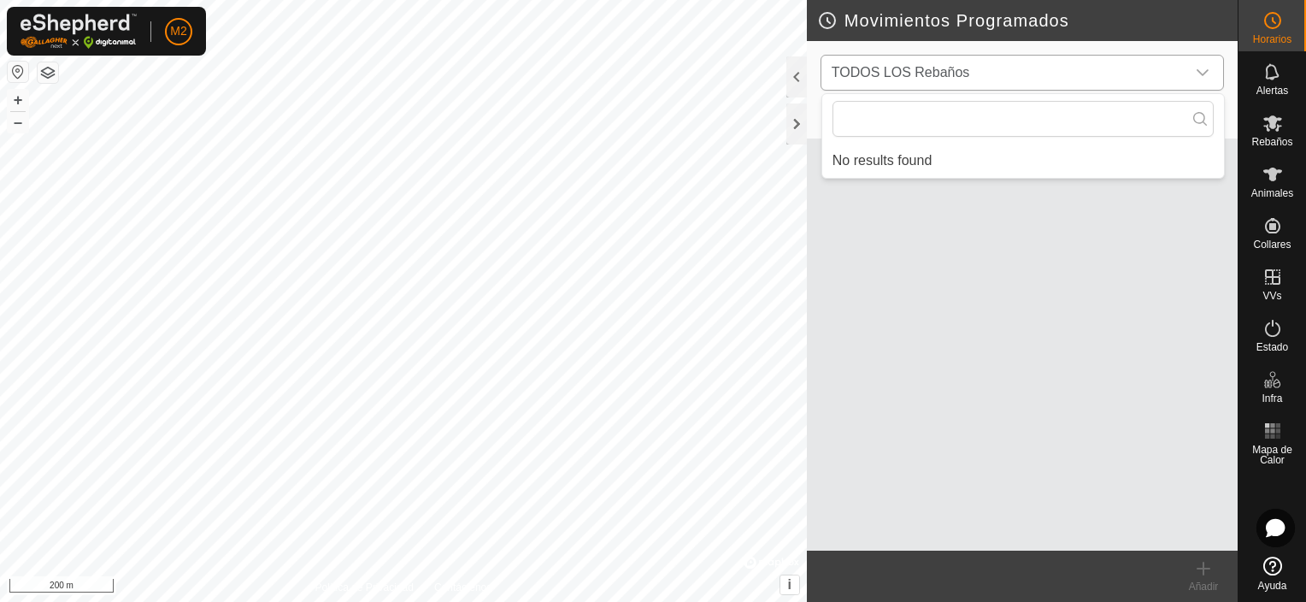
click at [1214, 96] on div at bounding box center [1023, 119] width 402 height 50
click at [1204, 72] on icon "dropdown trigger" at bounding box center [1203, 73] width 14 height 14
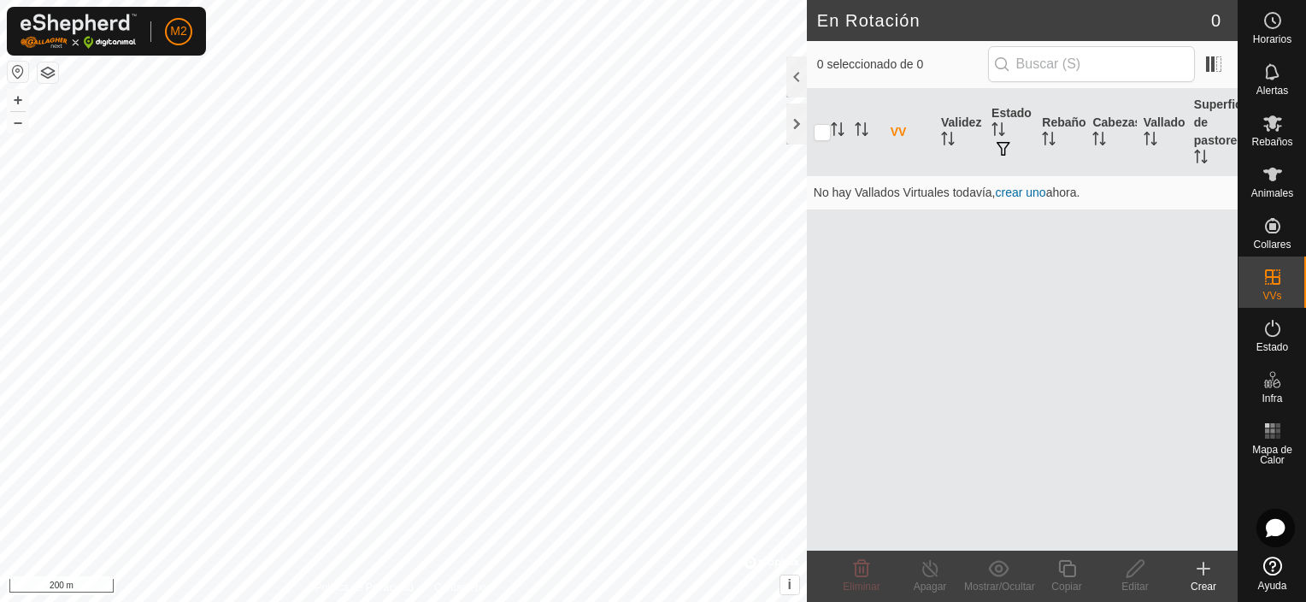
click at [1272, 95] on span "Alertas" at bounding box center [1273, 90] width 32 height 10
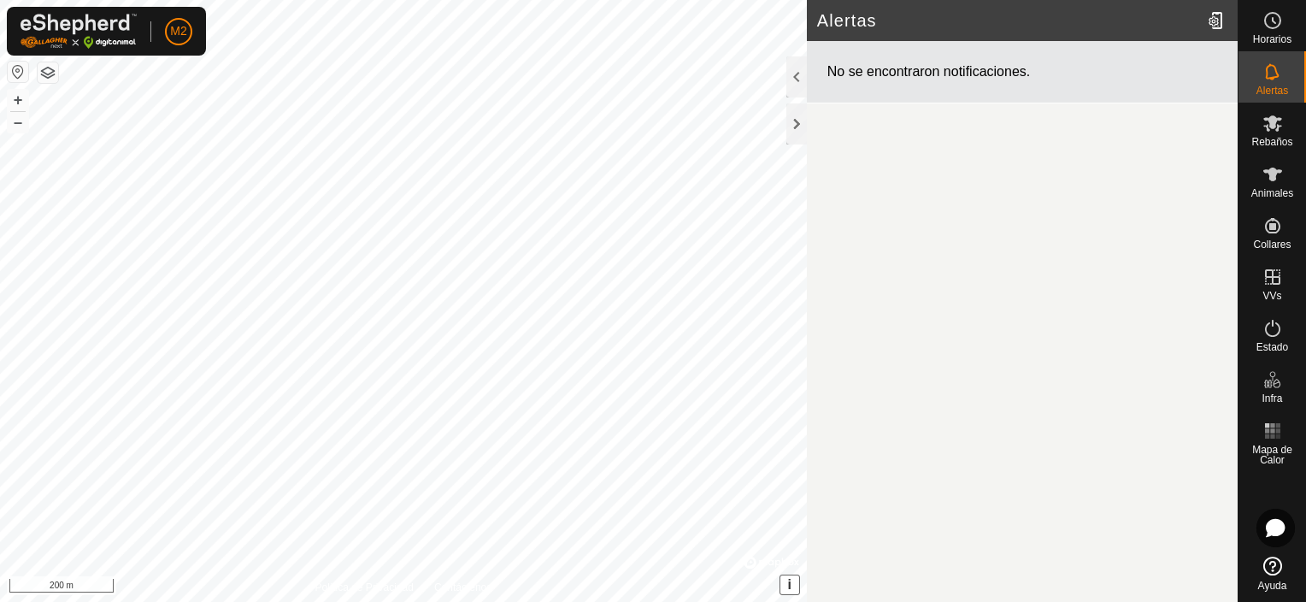
click at [789, 581] on span "i" at bounding box center [789, 584] width 3 height 15
click at [1275, 536] on icon at bounding box center [1275, 527] width 21 height 21
